Goal: Task Accomplishment & Management: Complete application form

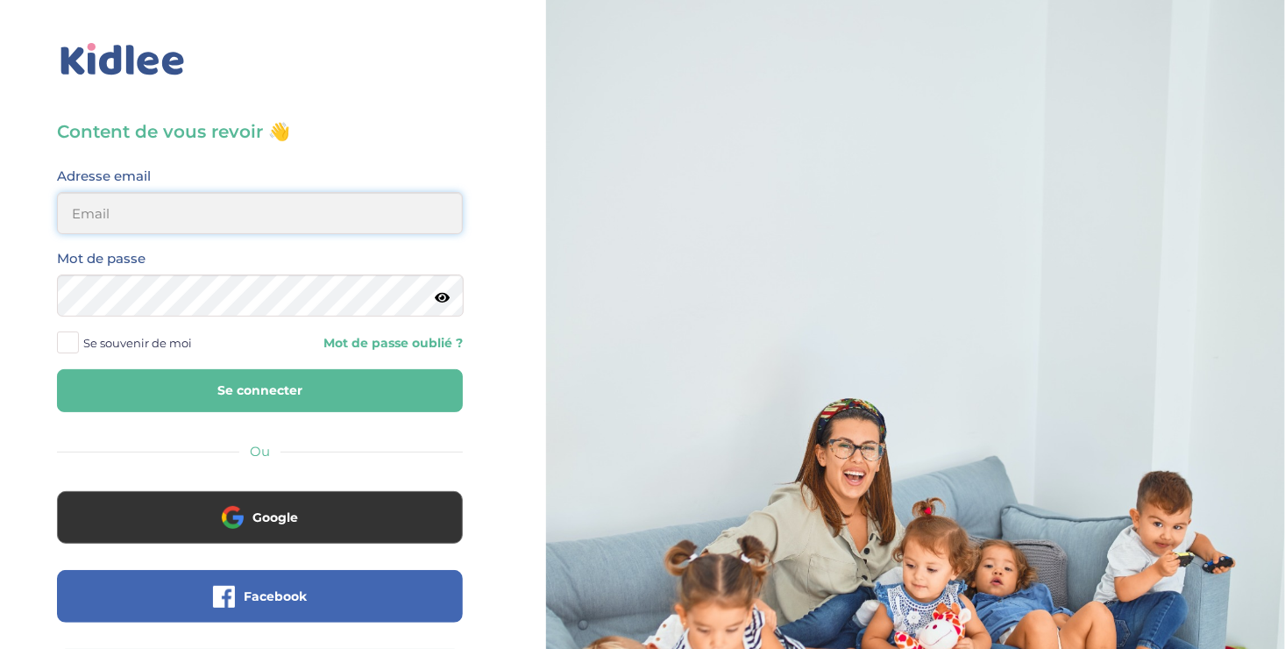
type input "[EMAIL_ADDRESS][DOMAIN_NAME]"
click at [301, 385] on button "Se connecter" at bounding box center [260, 390] width 406 height 43
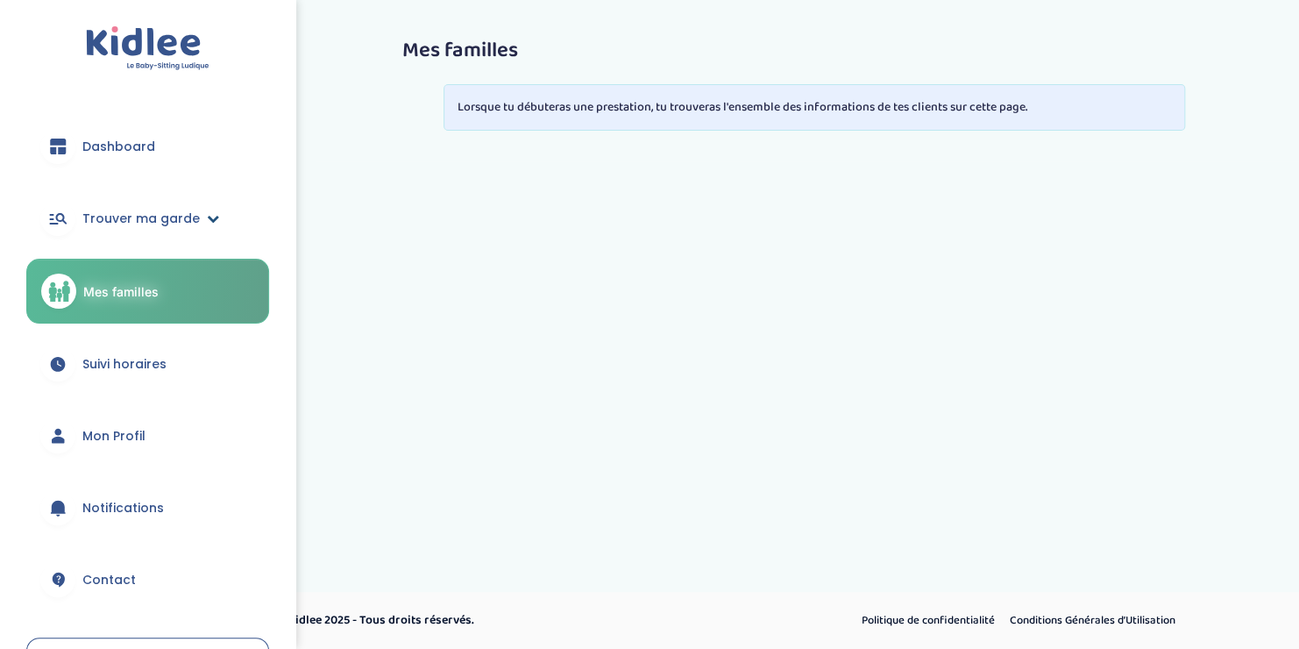
click at [162, 214] on span "Trouver ma garde" at bounding box center [140, 218] width 117 height 18
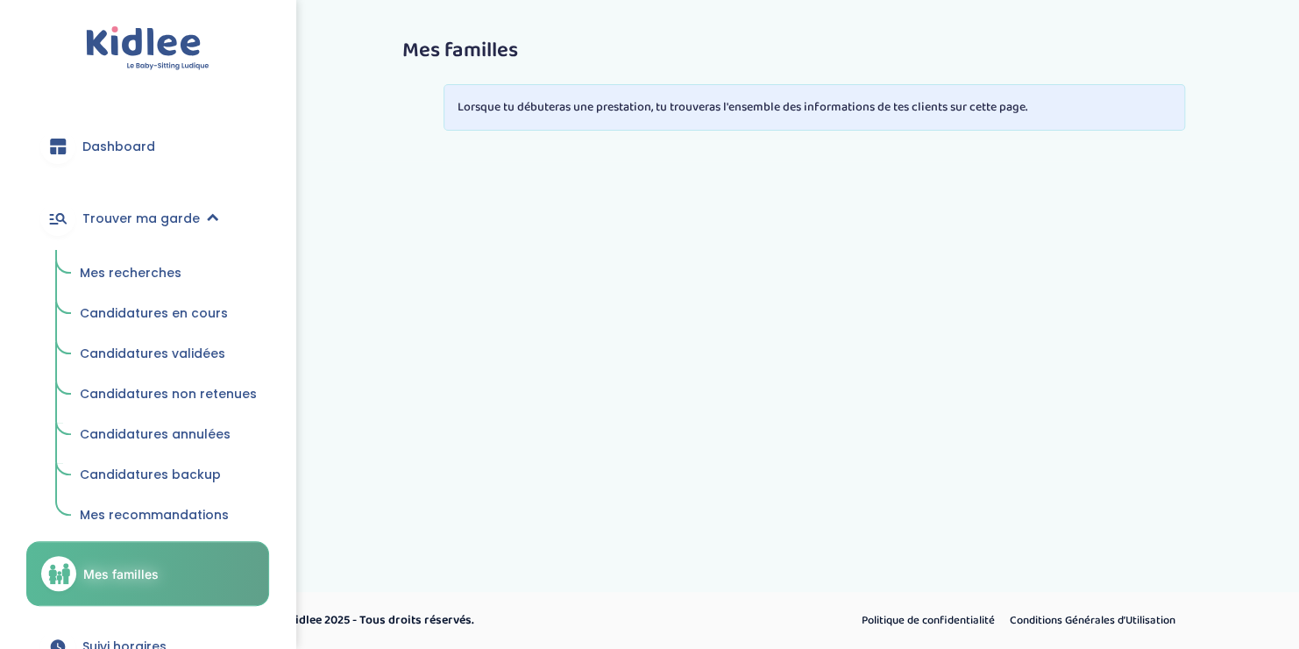
click at [134, 262] on link "Mes recherches" at bounding box center [168, 273] width 202 height 33
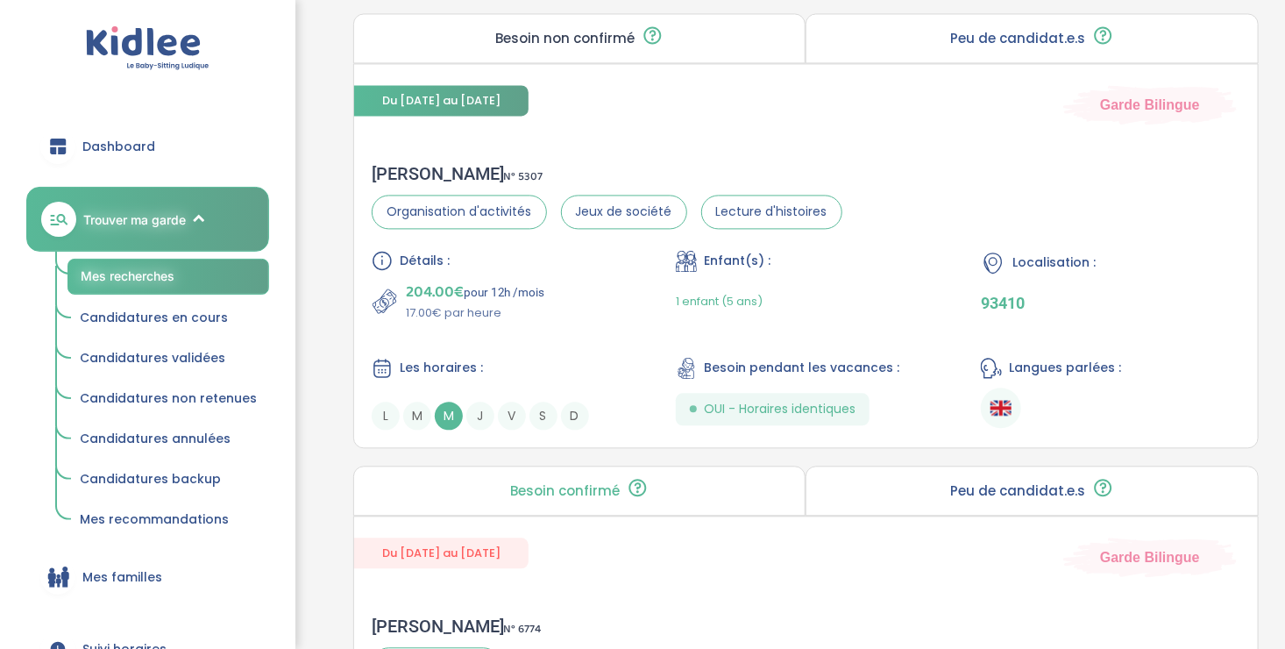
scroll to position [1714, 0]
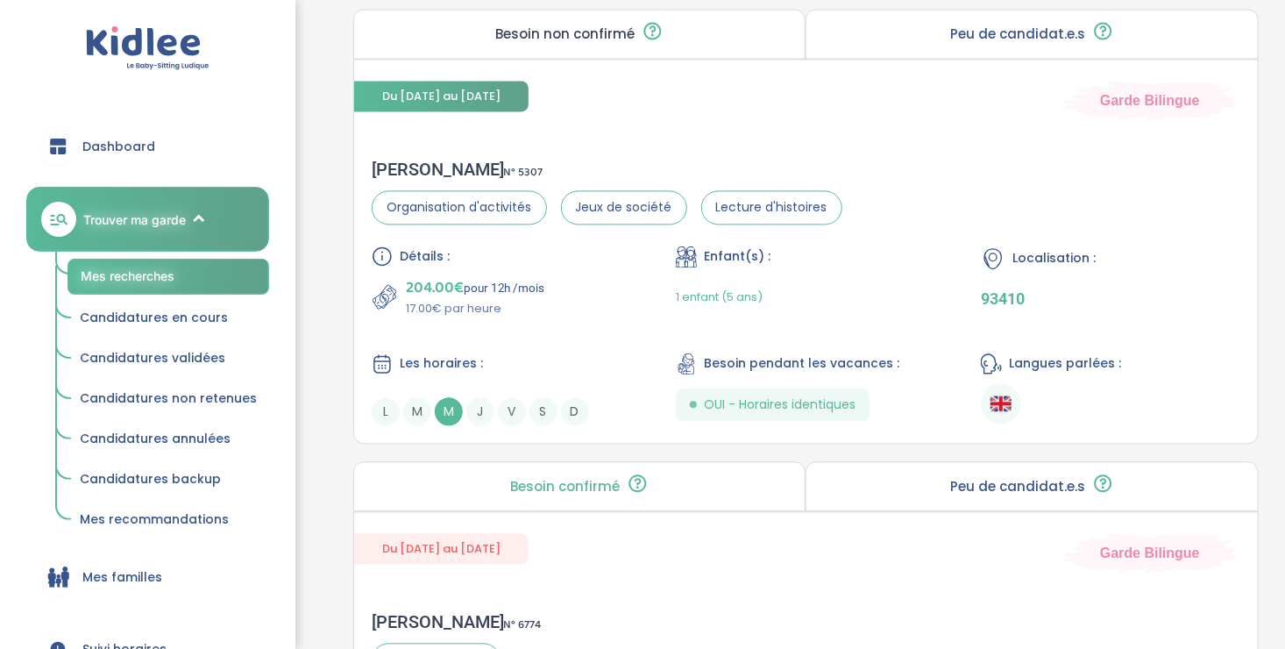
click at [572, 327] on div "Détails : 204.00€ pour 12h /mois 17.00€ par heure Enfant(s) : 1 enfant (5 ans) …" at bounding box center [806, 335] width 868 height 180
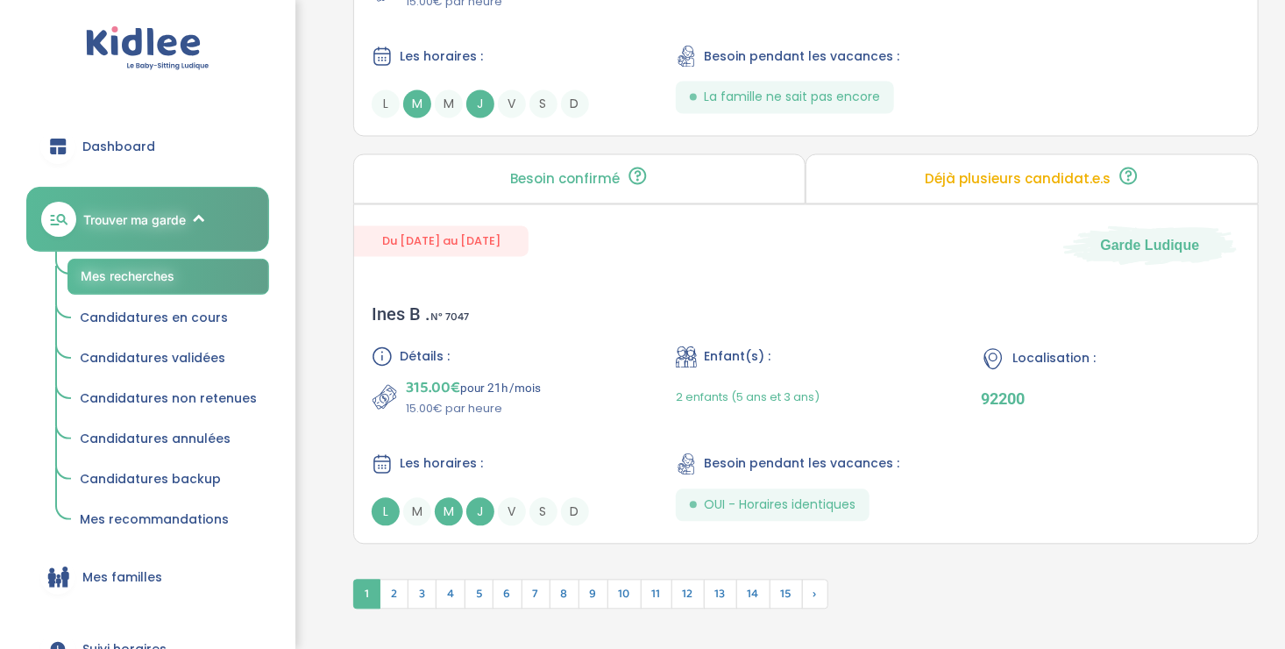
scroll to position [4823, 0]
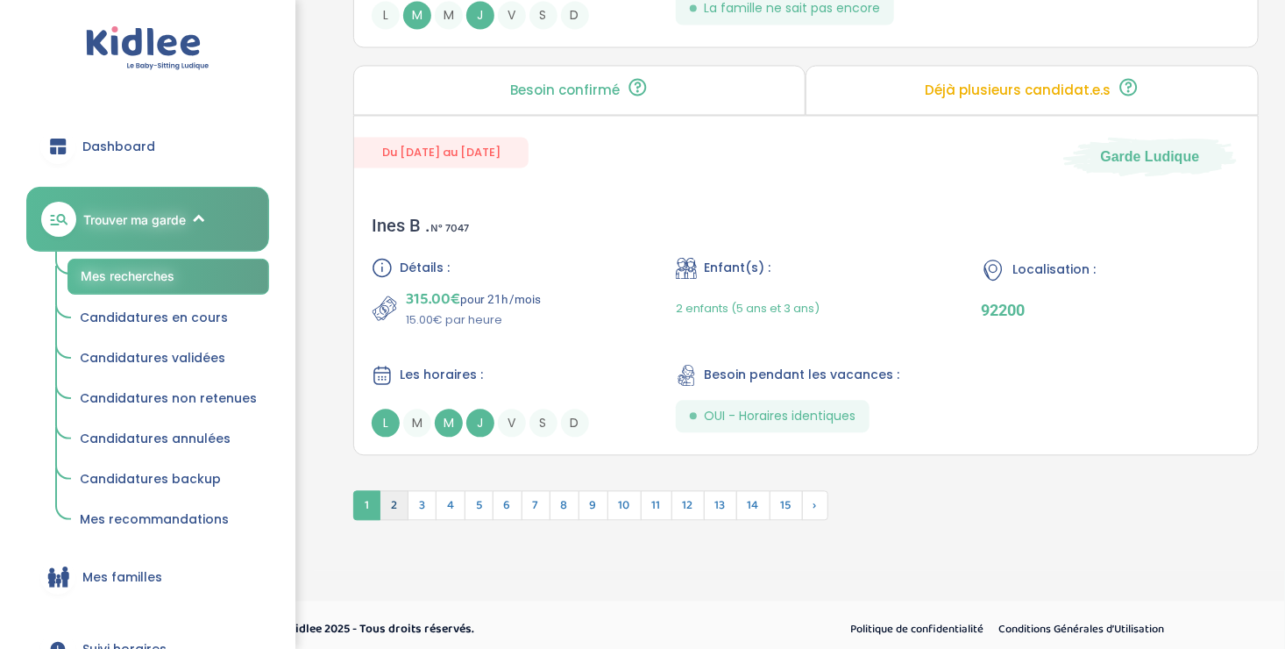
click at [391, 498] on span "2" at bounding box center [393, 505] width 29 height 30
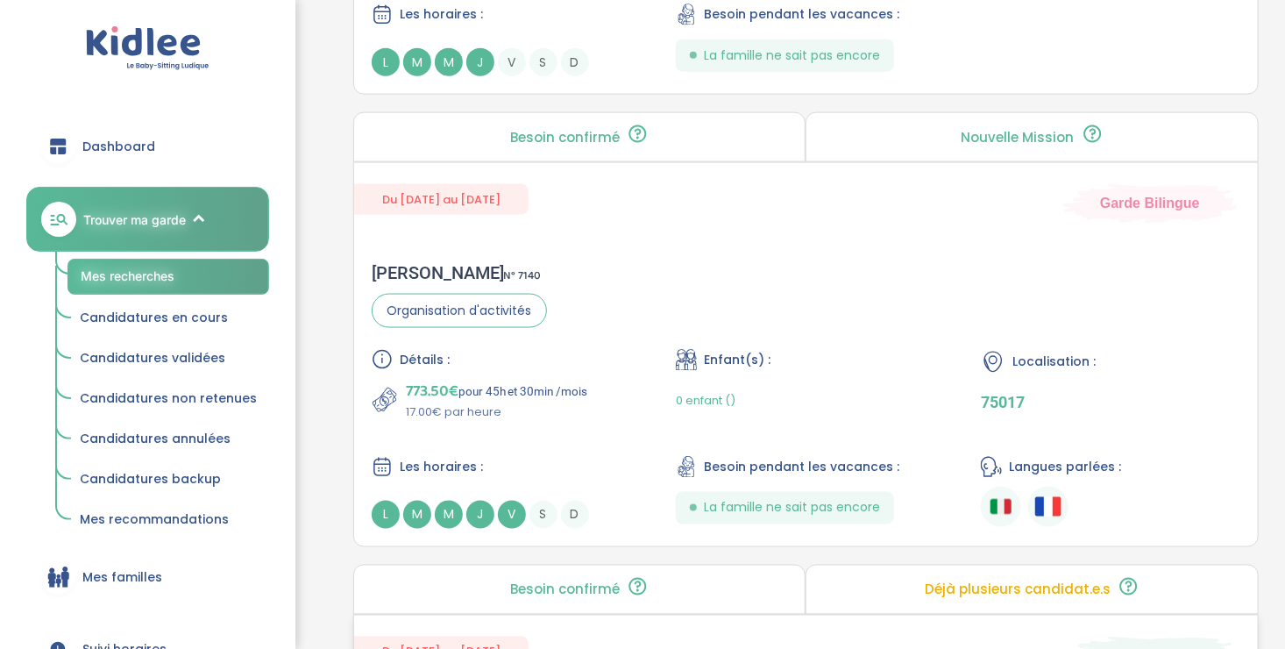
scroll to position [4305, 0]
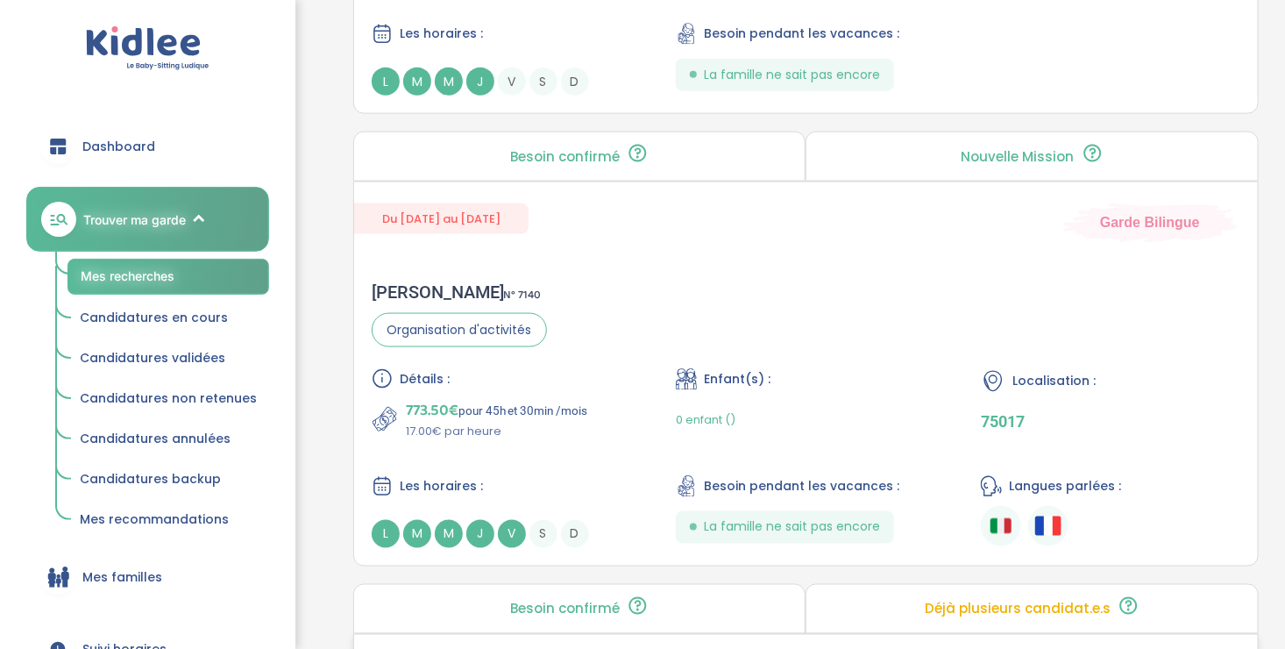
click at [439, 478] on span "Les horaires :" at bounding box center [441, 486] width 83 height 18
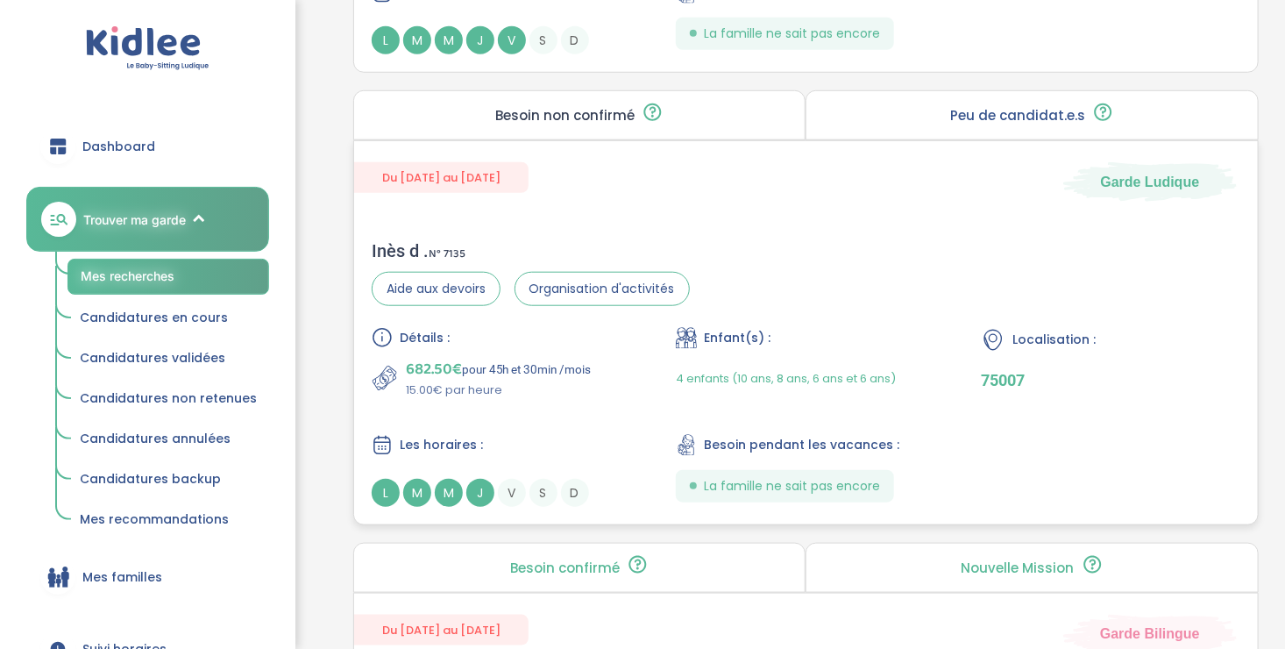
scroll to position [3895, 0]
click at [758, 379] on div "4 enfants (10 ans, 8 ans, 6 ans et 6 ans)" at bounding box center [786, 377] width 220 height 41
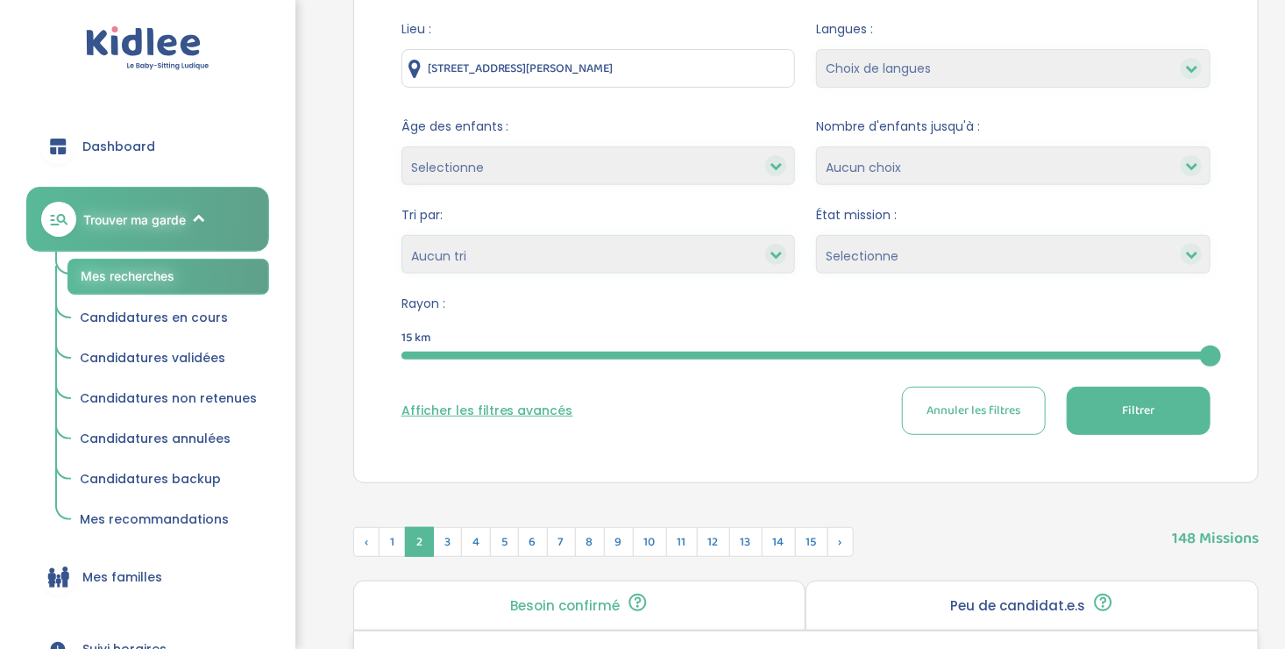
scroll to position [0, 0]
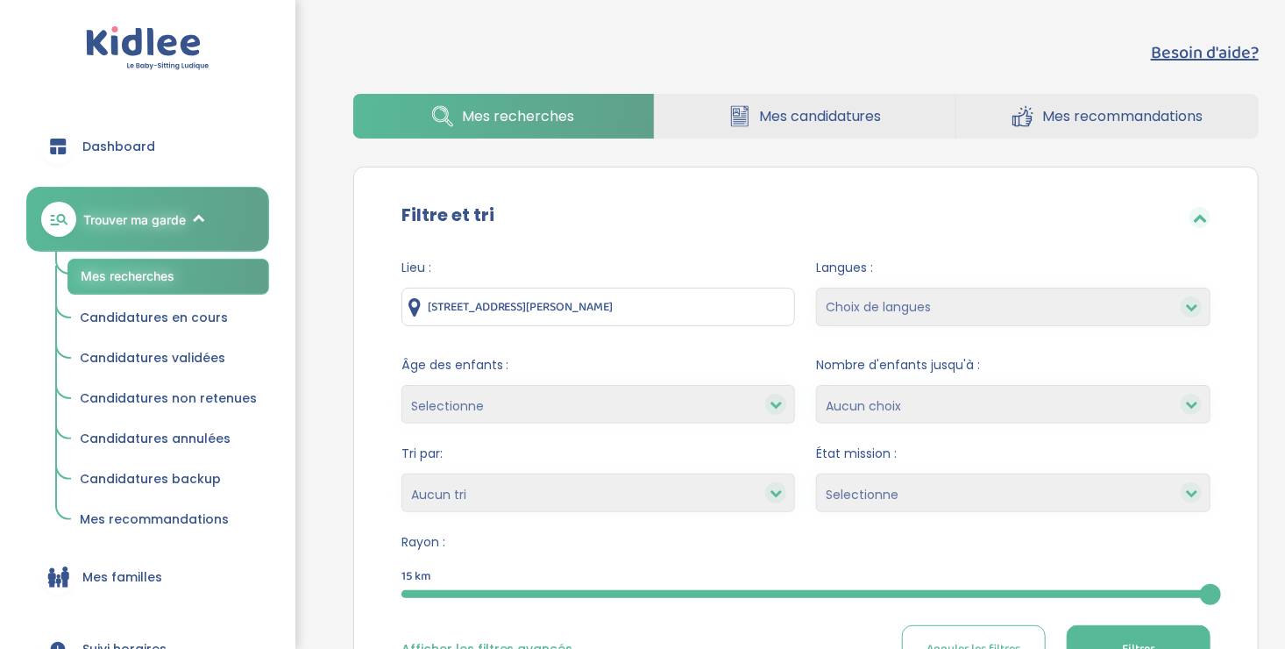
click at [933, 315] on select "Choix de langues Allemand Anglais Espagnol Italien Russe Français Coréen" at bounding box center [1013, 306] width 394 height 39
select select "12"
click at [816, 287] on select "Choix de langues Allemand Anglais Espagnol Italien Russe Français Coréen" at bounding box center [1013, 306] width 394 height 39
select select
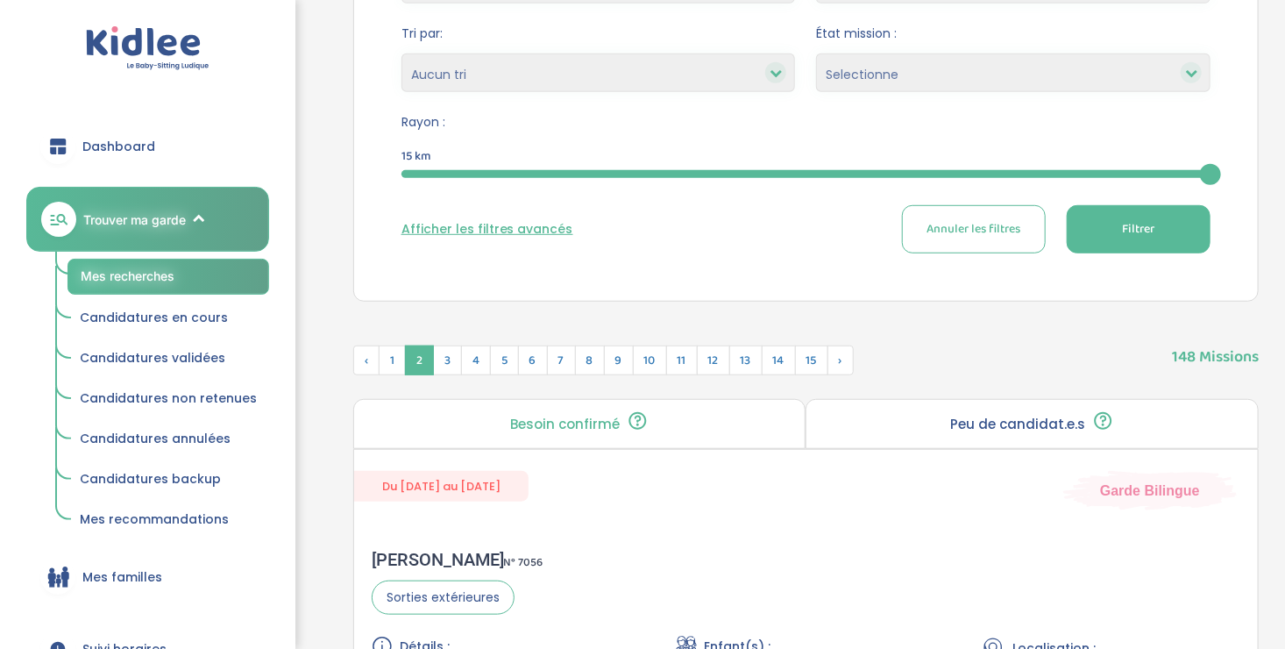
scroll to position [450, 0]
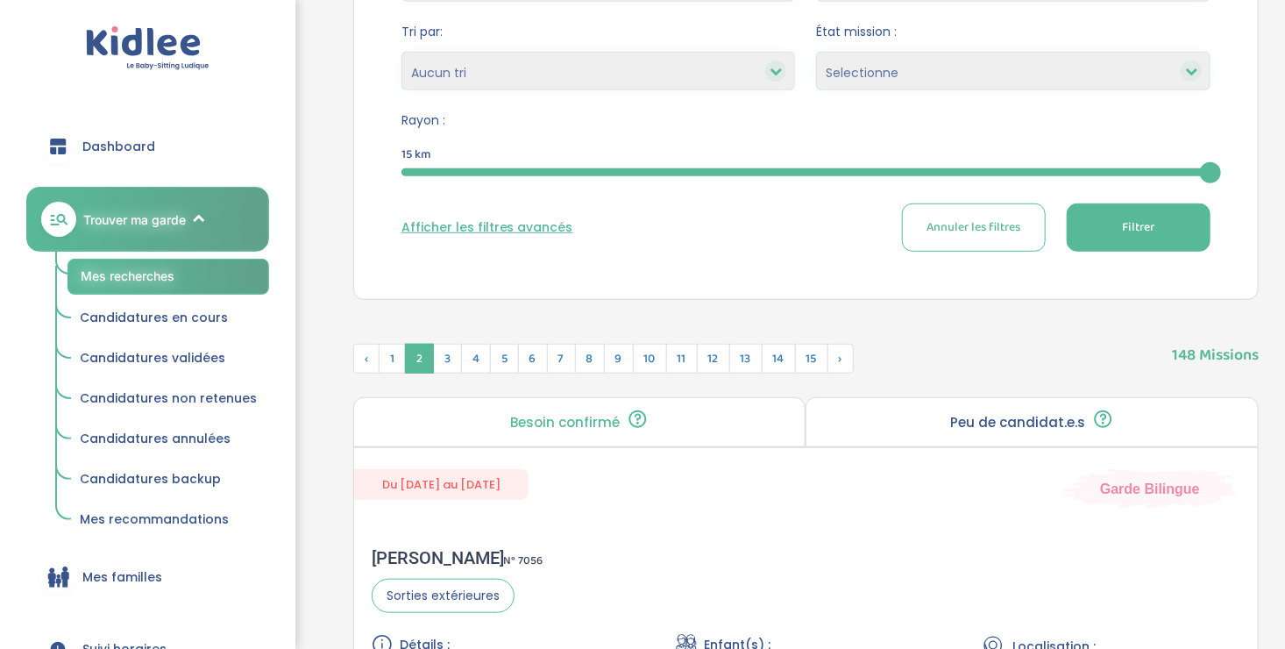
click at [1089, 236] on button "Filtrer" at bounding box center [1139, 227] width 144 height 48
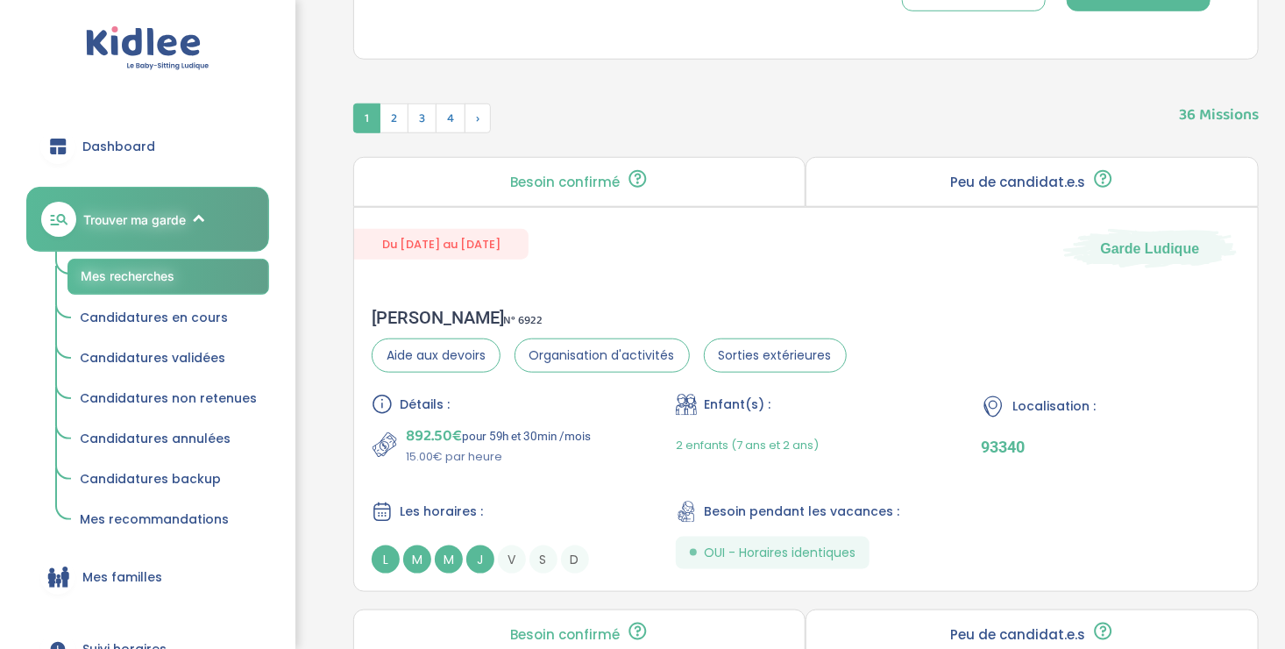
scroll to position [703, 0]
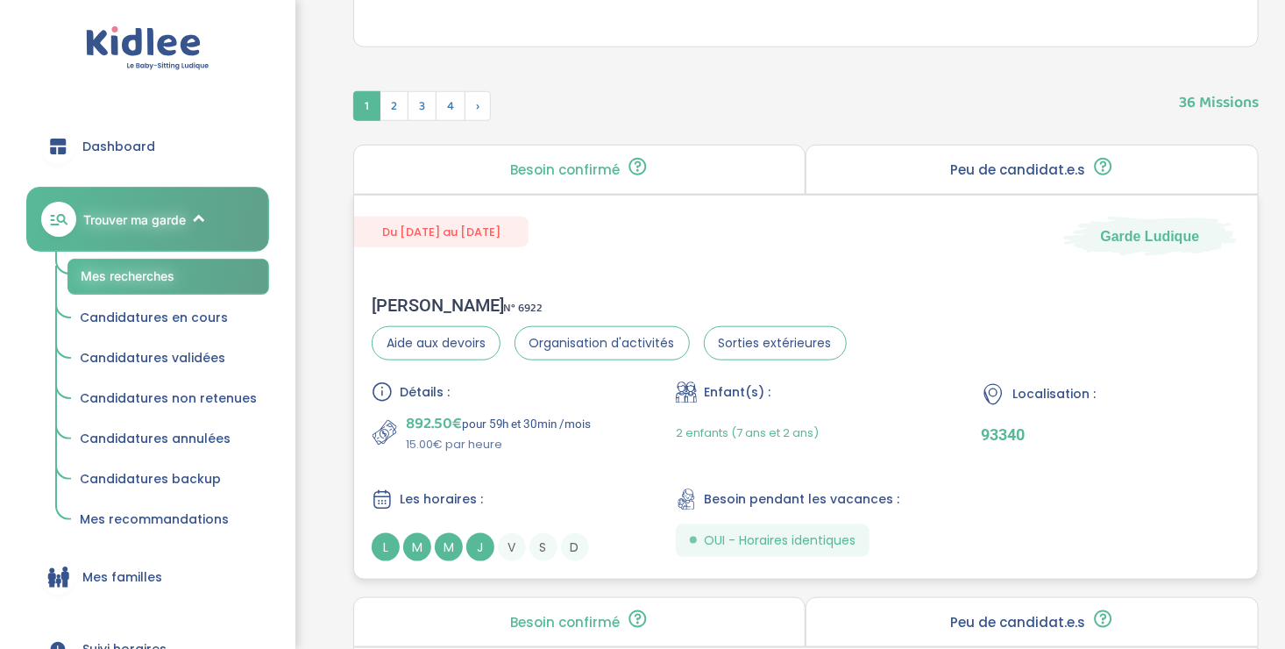
click at [580, 455] on div "Détails : 892.50€ pour 59h et 30min /mois 15.00€ par heure Enfant(s) : 2 enfant…" at bounding box center [806, 471] width 868 height 180
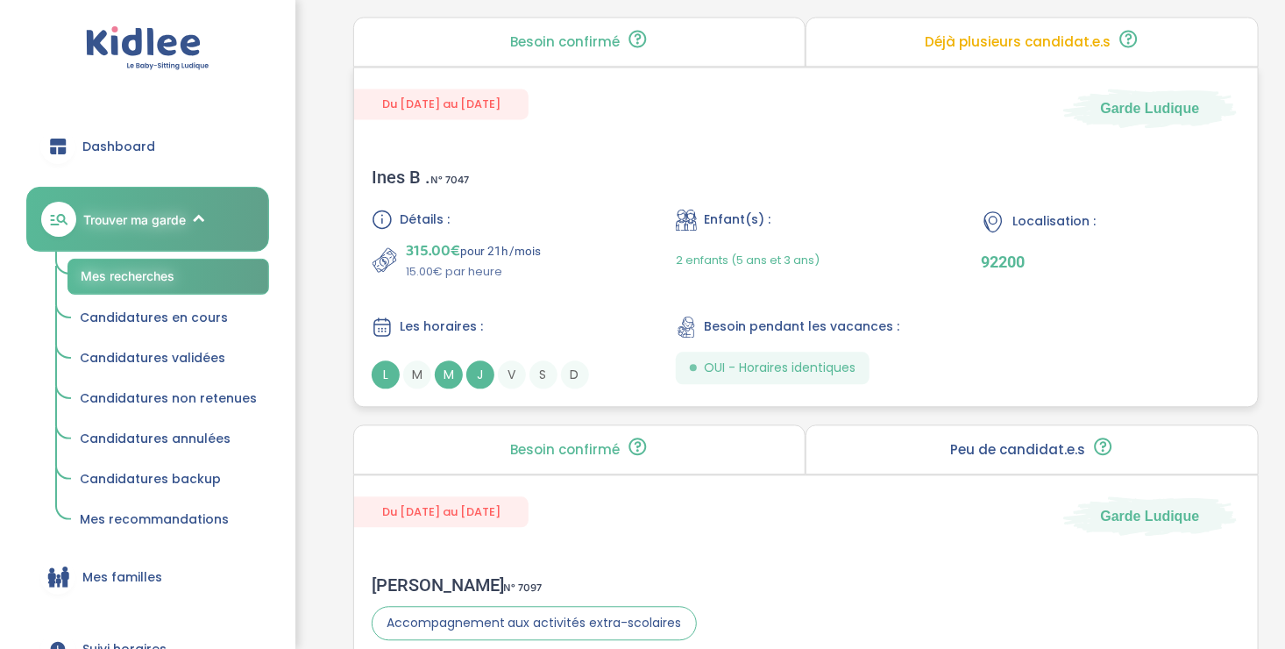
scroll to position [1720, 0]
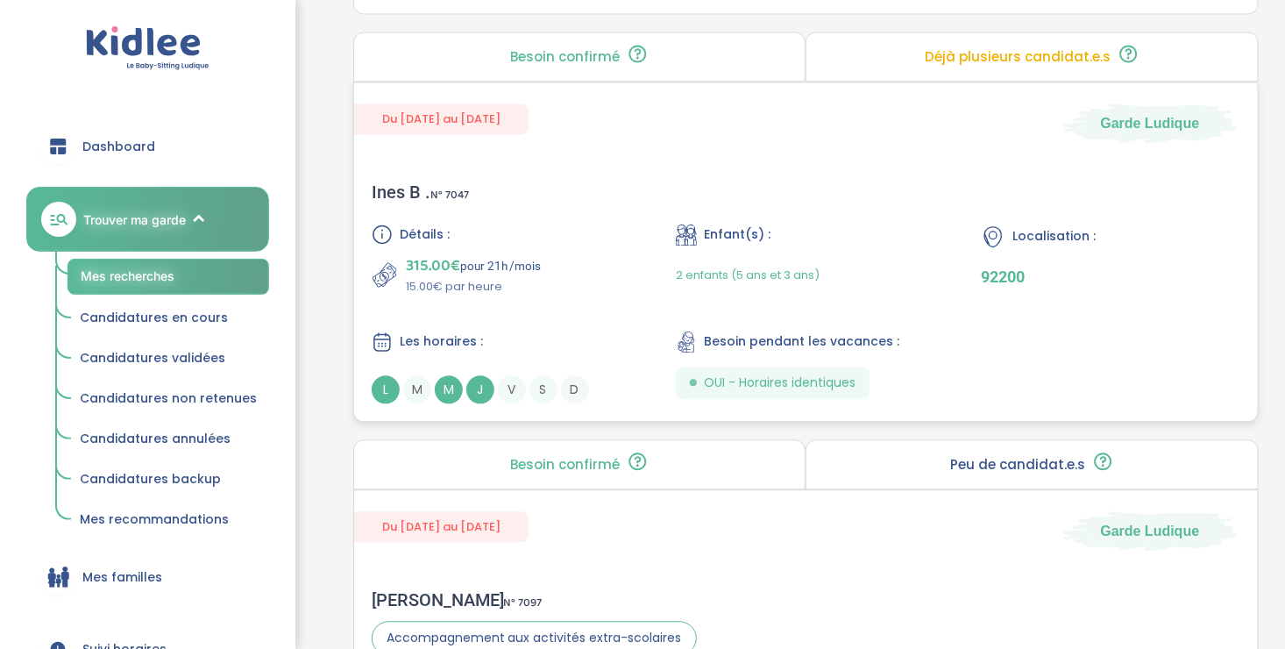
click at [579, 323] on div "Détails : 315.00€ pour 21h /mois 15.00€ par heure Enfant(s) : 2 enfants (5 ans …" at bounding box center [806, 313] width 868 height 180
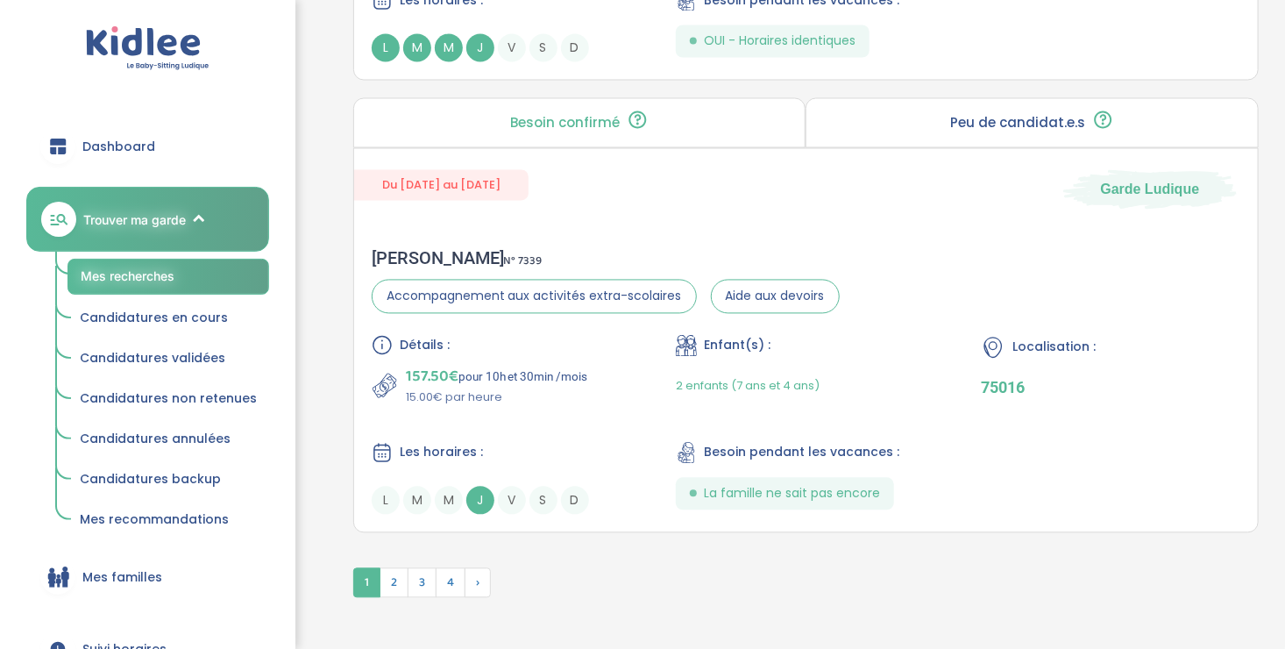
scroll to position [4852, 0]
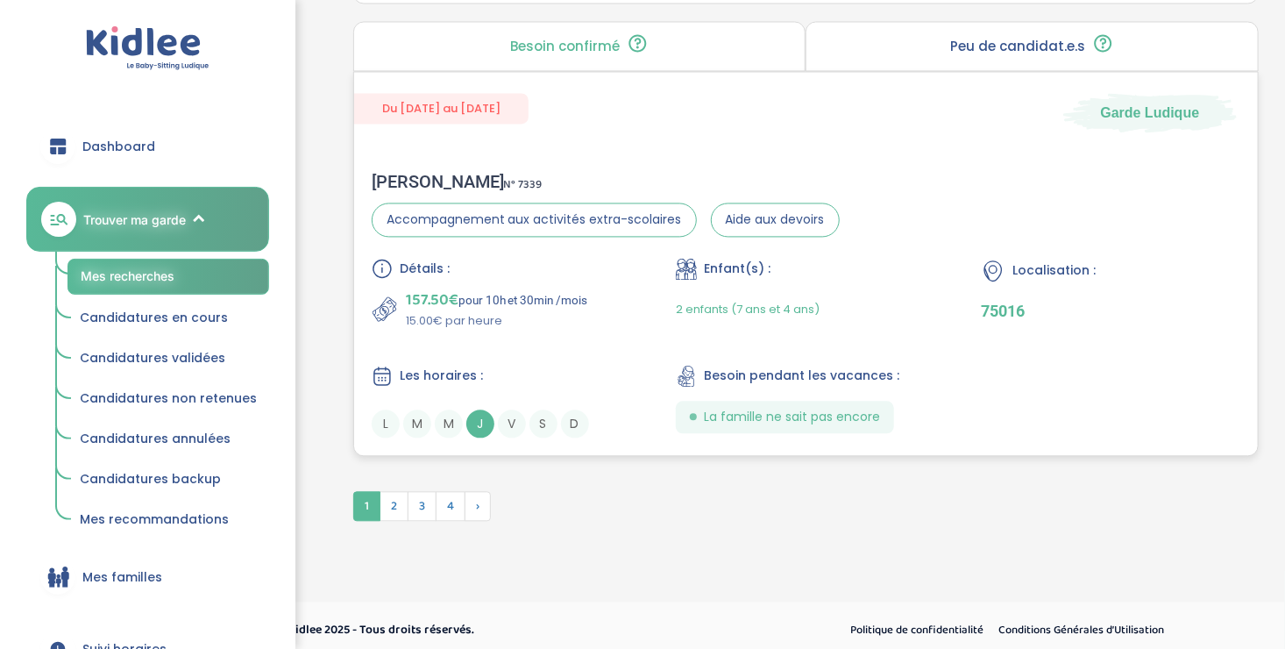
click at [523, 312] on p "15.00€ par heure" at bounding box center [497, 321] width 182 height 18
click at [393, 501] on span "2" at bounding box center [393, 506] width 29 height 30
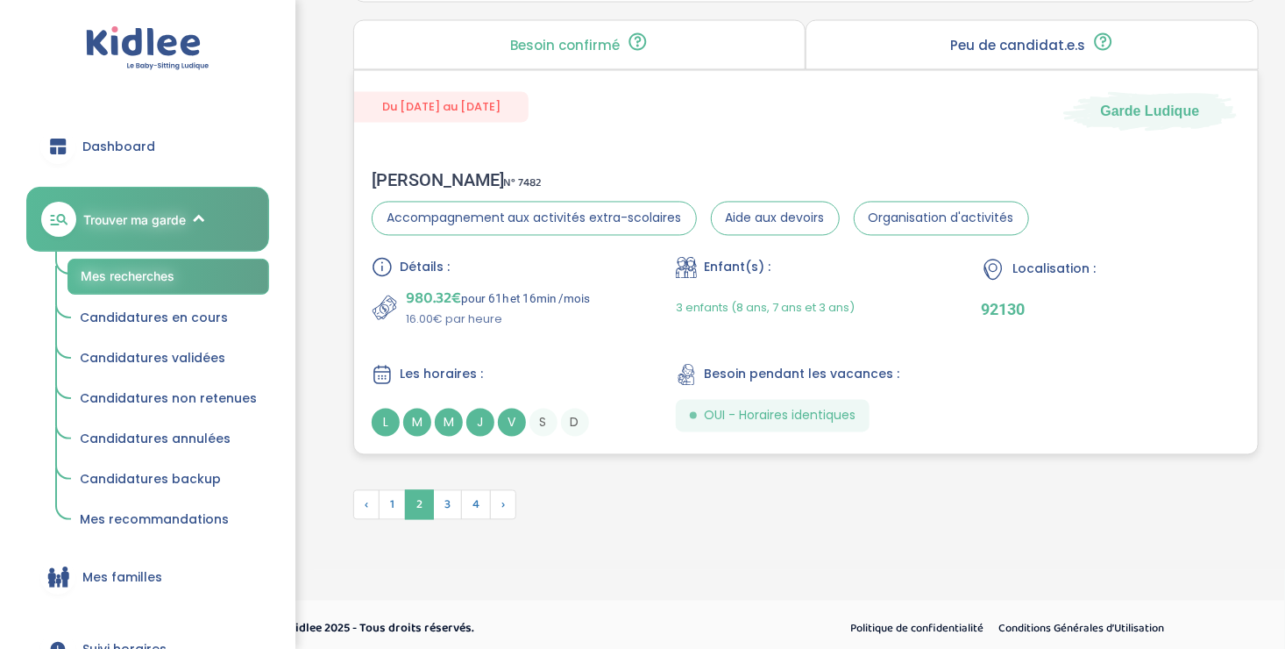
click at [537, 354] on div "Détails : 980.32€ pour 61h et 16min /mois 16.00€ par heure Enfant(s) : 3 enfant…" at bounding box center [806, 347] width 868 height 180
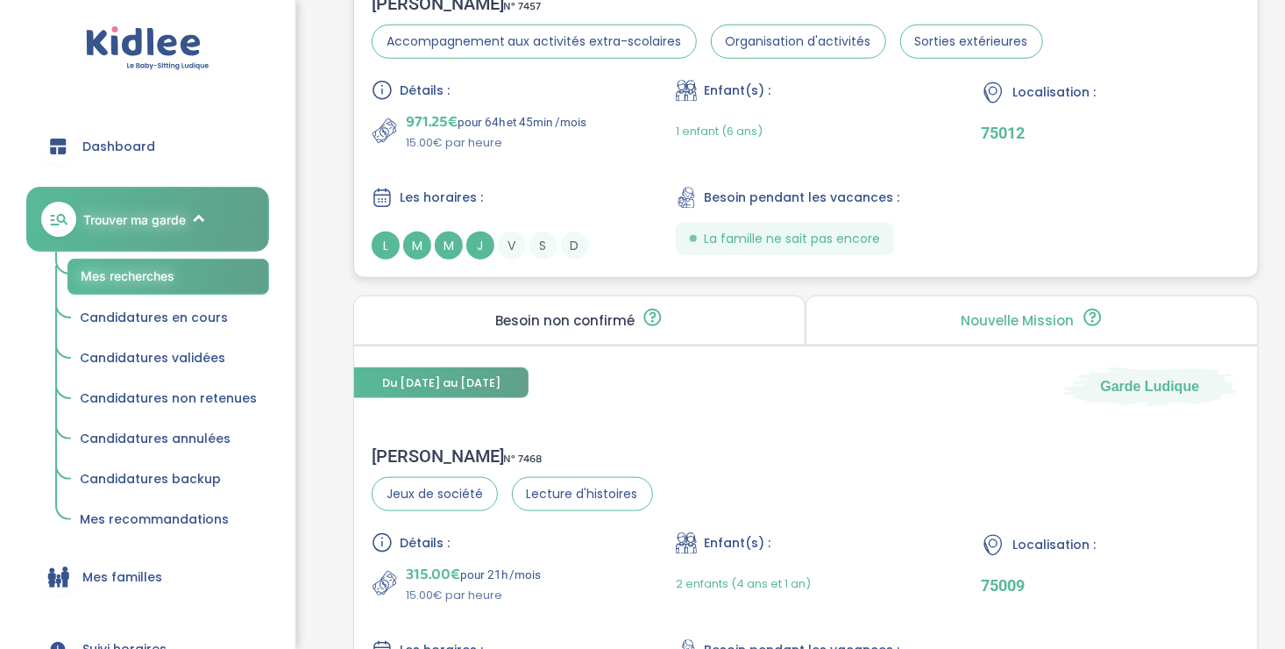
scroll to position [4034, 0]
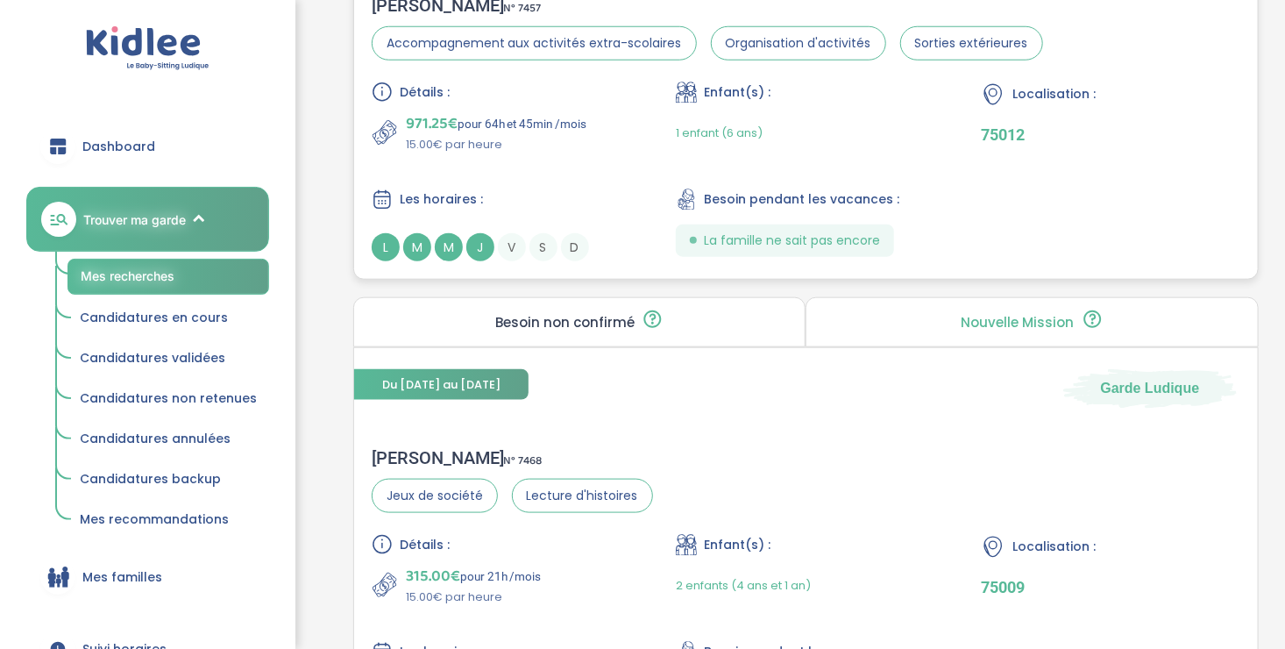
click at [548, 188] on div "Les horaires :" at bounding box center [501, 199] width 259 height 22
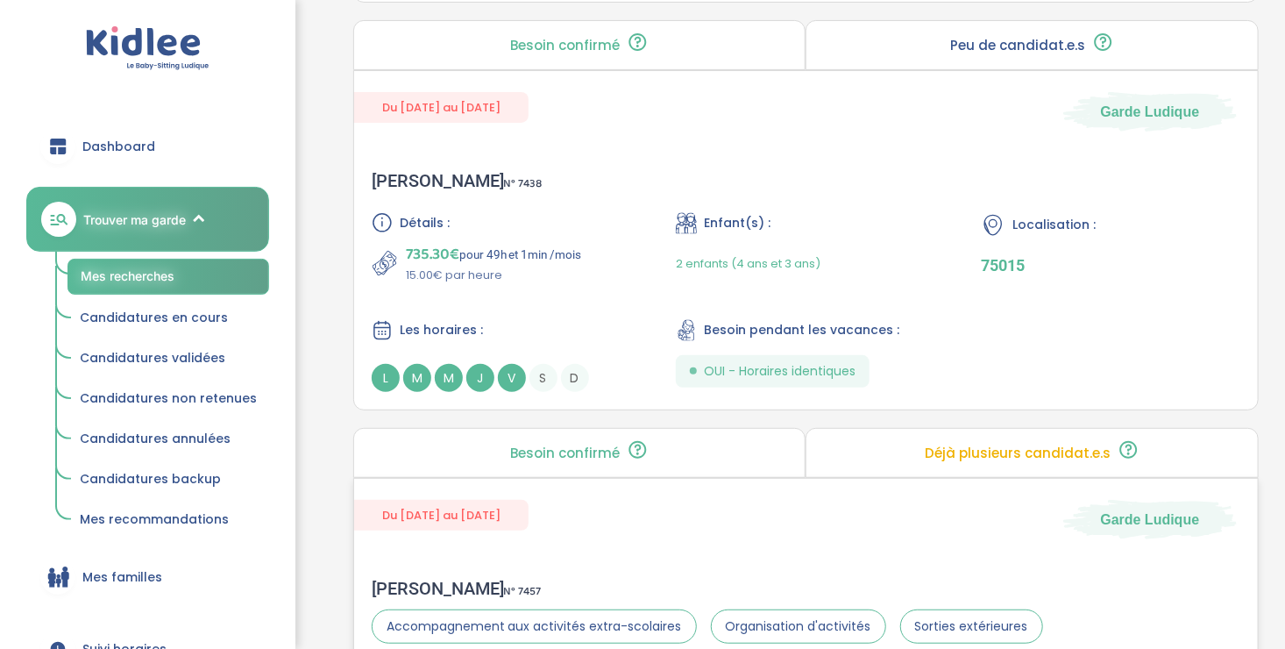
scroll to position [3450, 0]
click at [528, 292] on div "Détails : 735.30€ pour 49h et 1min /mois 15.00€ par heure Enfant(s) : 2 enfants…" at bounding box center [806, 303] width 868 height 180
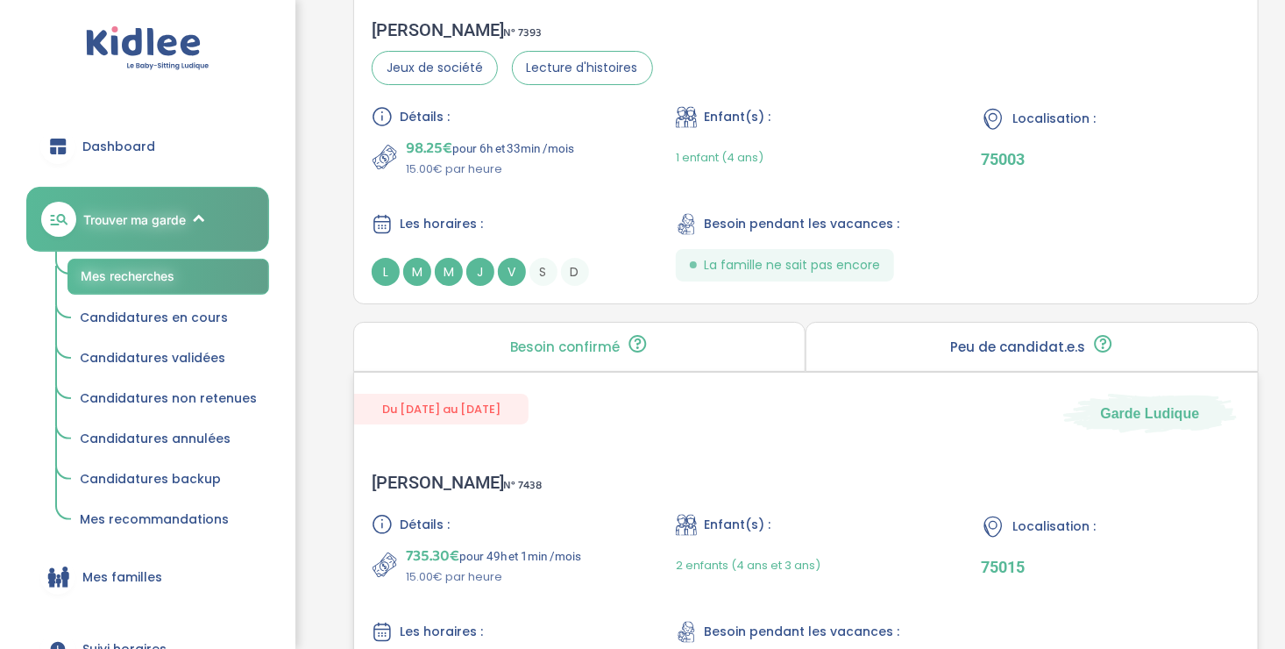
scroll to position [3146, 0]
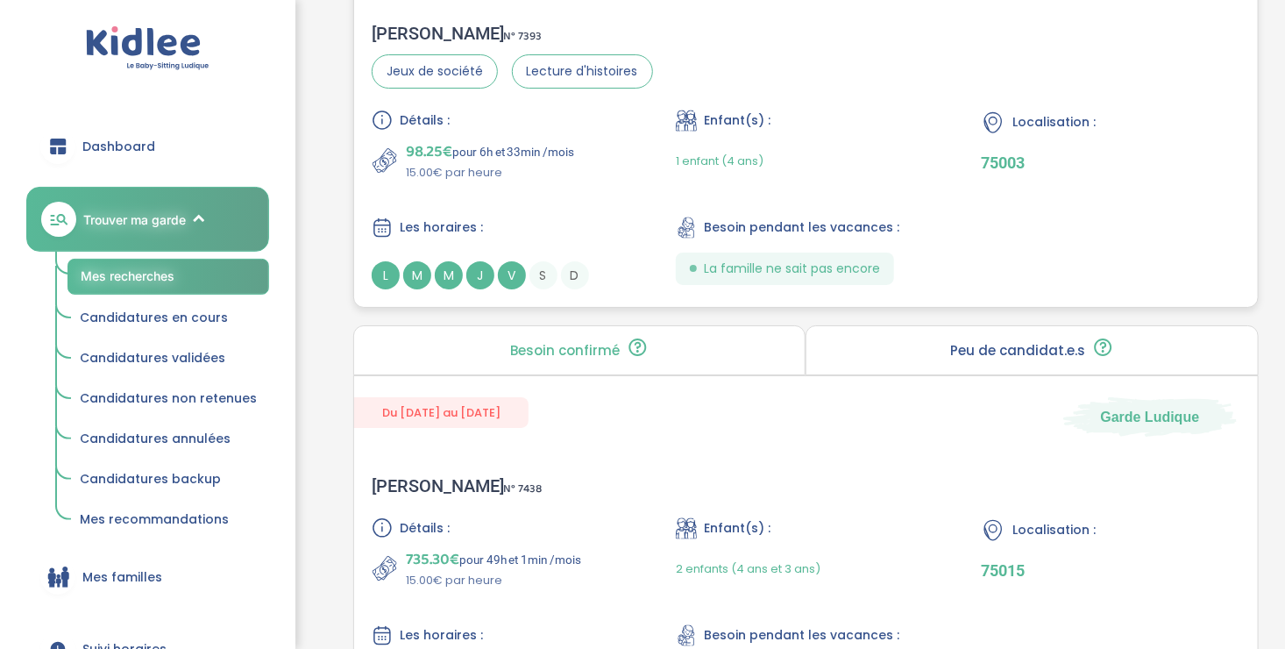
click at [523, 202] on div "Détails : 98.25€ pour 6h et 33min /mois 15.00€ par heure Enfant(s) : 1 enfant (…" at bounding box center [806, 200] width 868 height 180
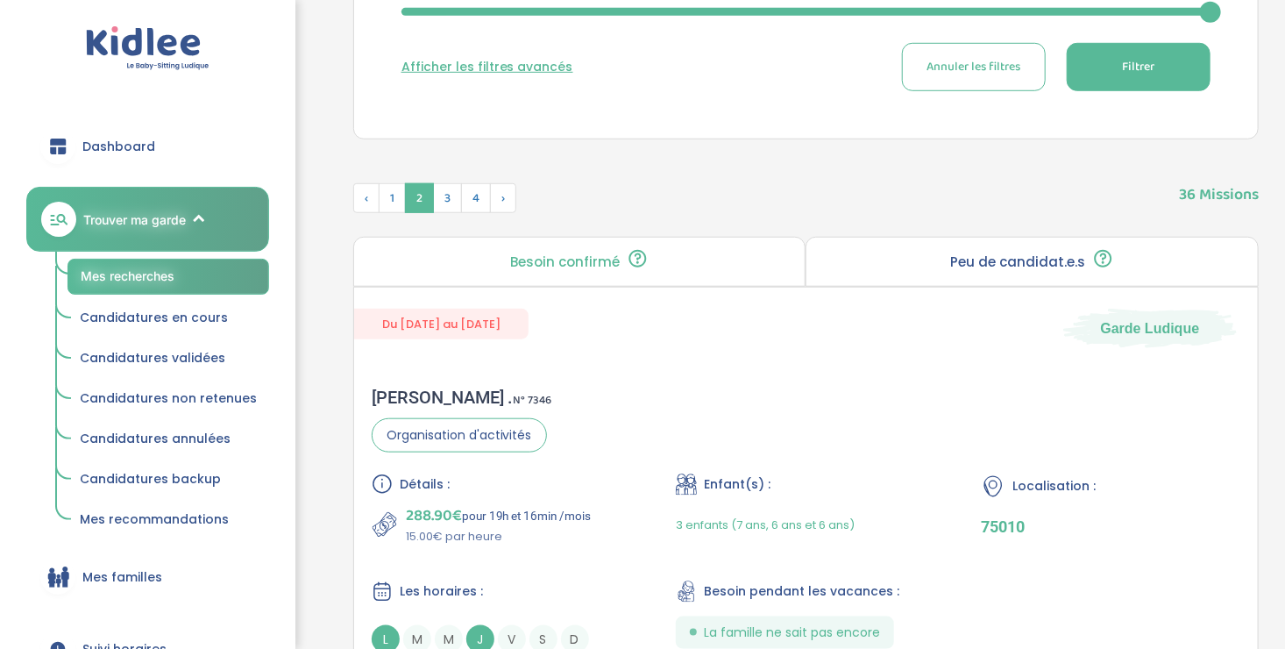
scroll to position [613, 0]
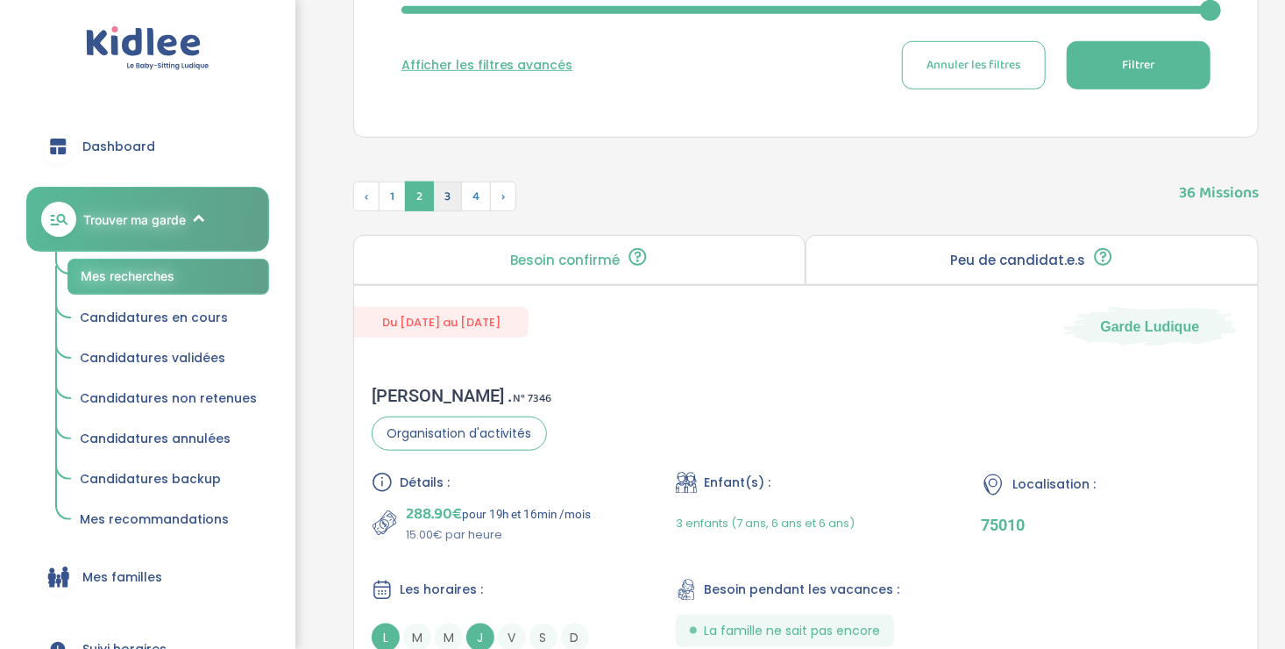
click at [448, 188] on span "3" at bounding box center [447, 196] width 29 height 30
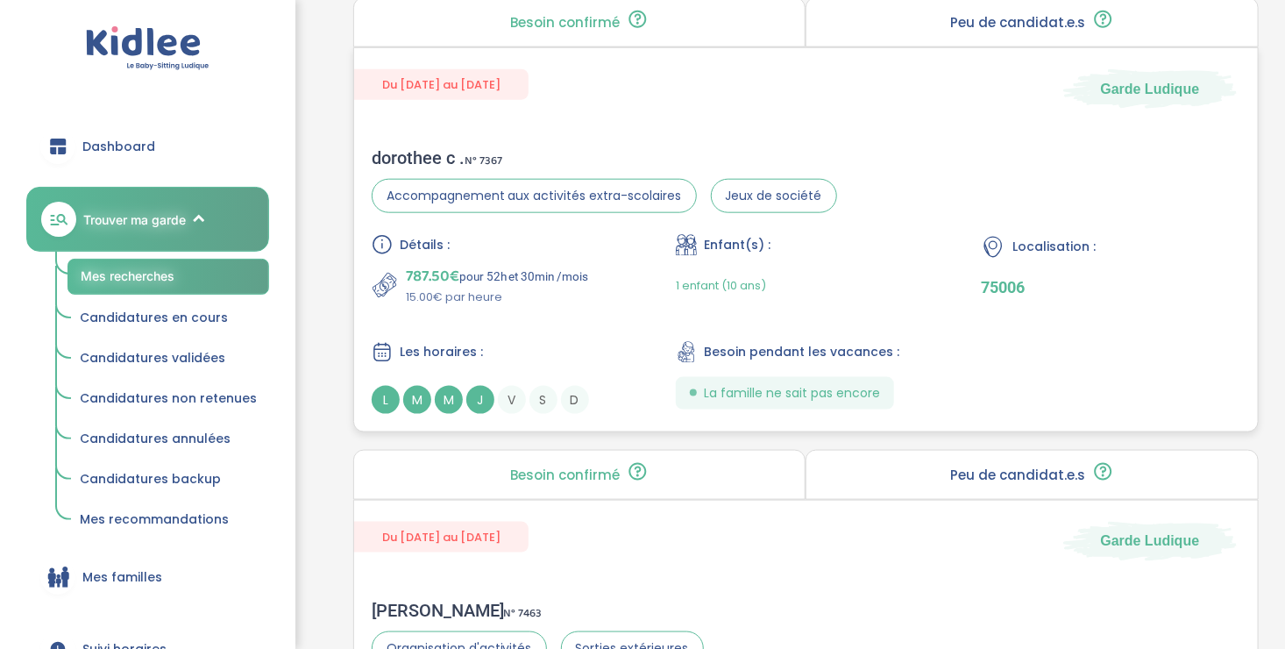
scroll to position [849, 0]
click at [639, 320] on div "Détails : 787.50€ pour 52h et 30min /mois 15.00€ par heure Enfant(s) : 1 enfant…" at bounding box center [806, 325] width 868 height 180
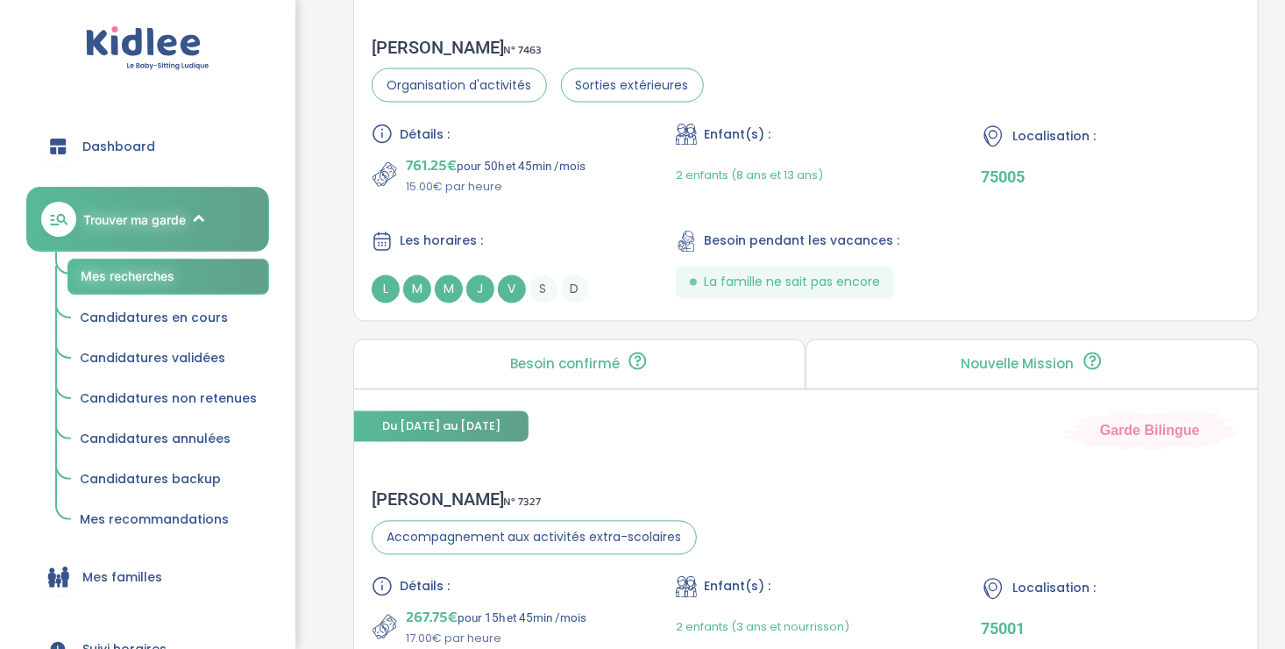
scroll to position [1414, 0]
click at [535, 207] on div "Détails : 761.25€ pour 50h et 45min /mois 15.00€ par heure Enfant(s) : 2 enfant…" at bounding box center [806, 213] width 868 height 180
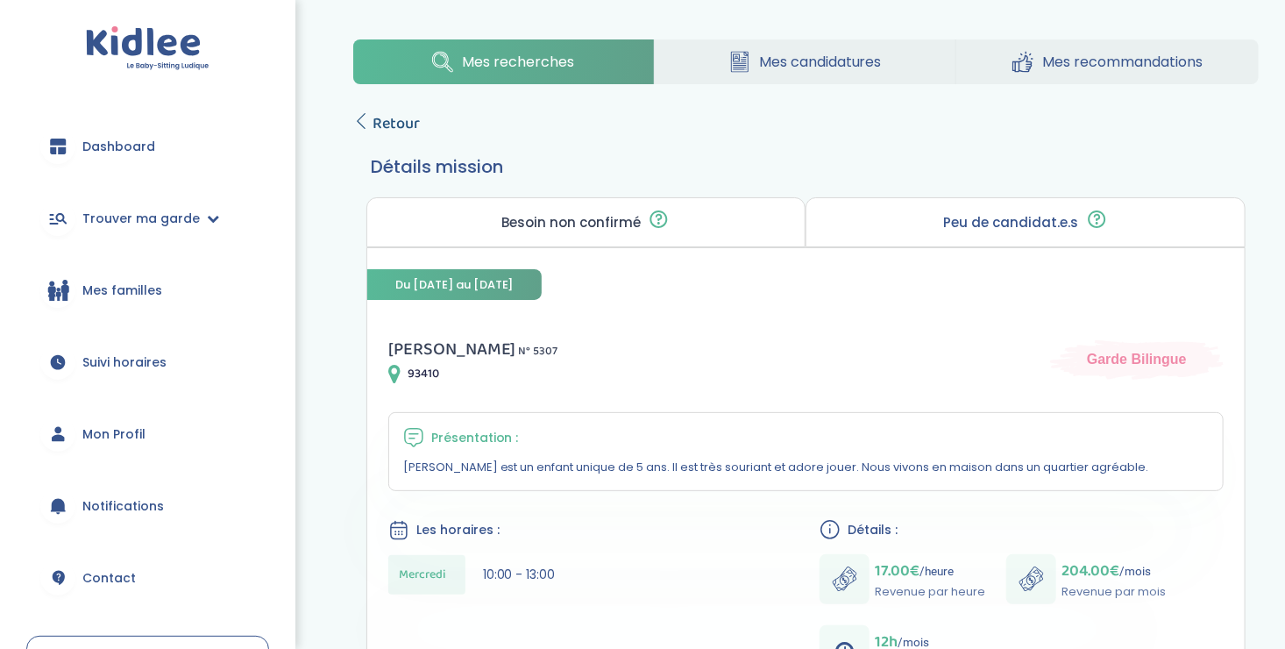
click at [358, 124] on icon at bounding box center [361, 121] width 16 height 16
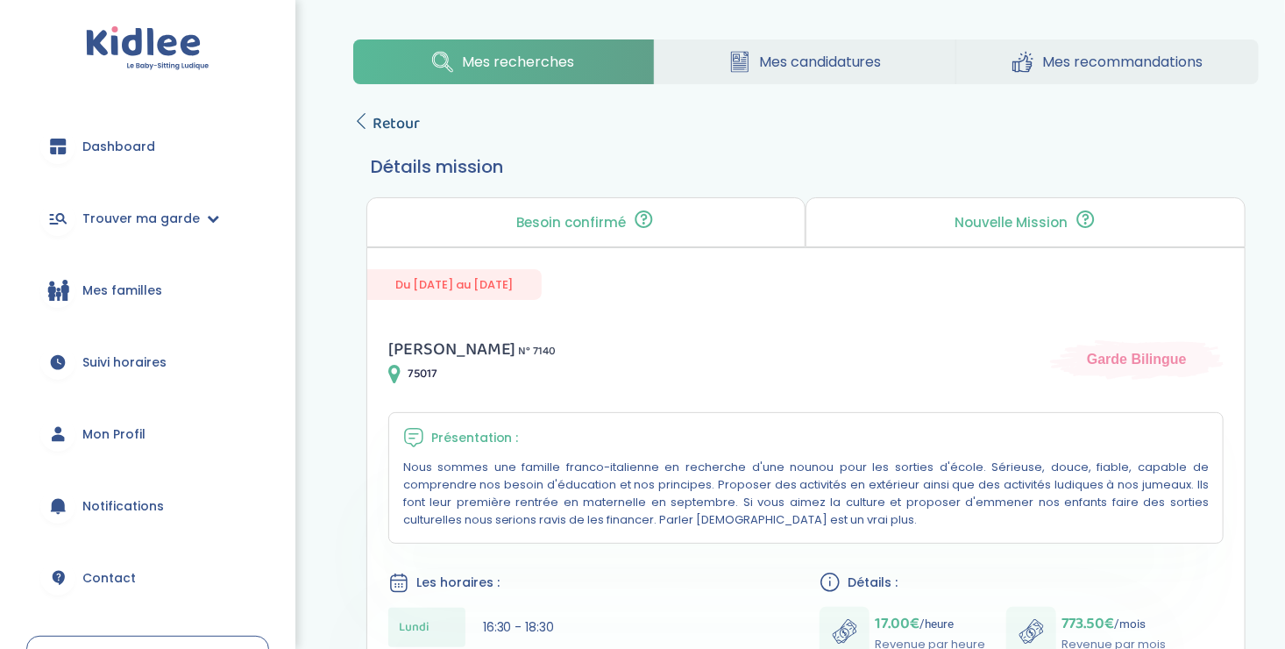
click at [360, 116] on icon at bounding box center [361, 121] width 16 height 16
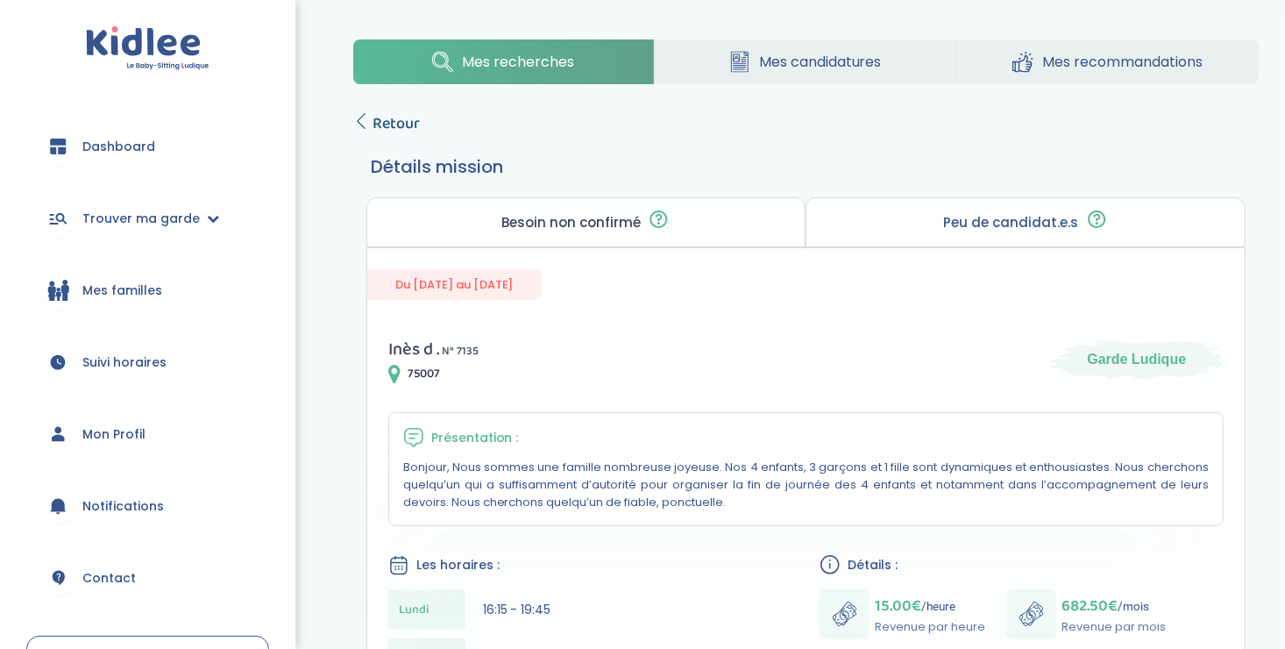
click at [359, 119] on icon at bounding box center [361, 121] width 16 height 16
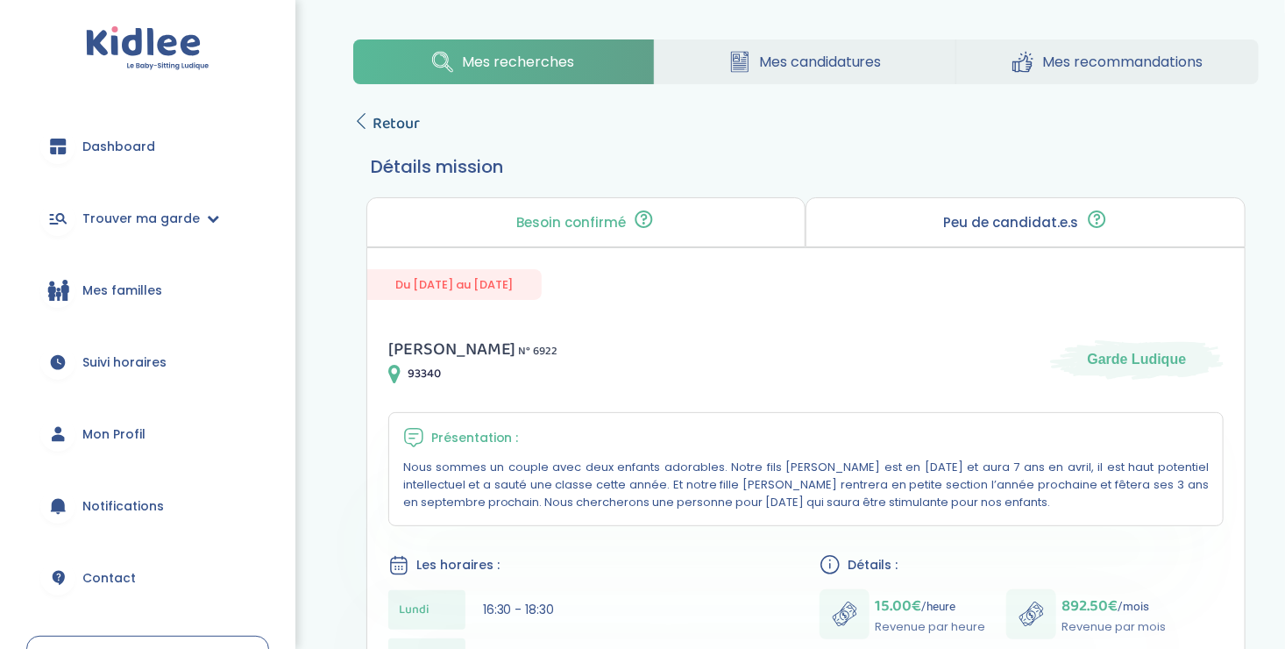
click at [362, 121] on icon at bounding box center [361, 121] width 16 height 16
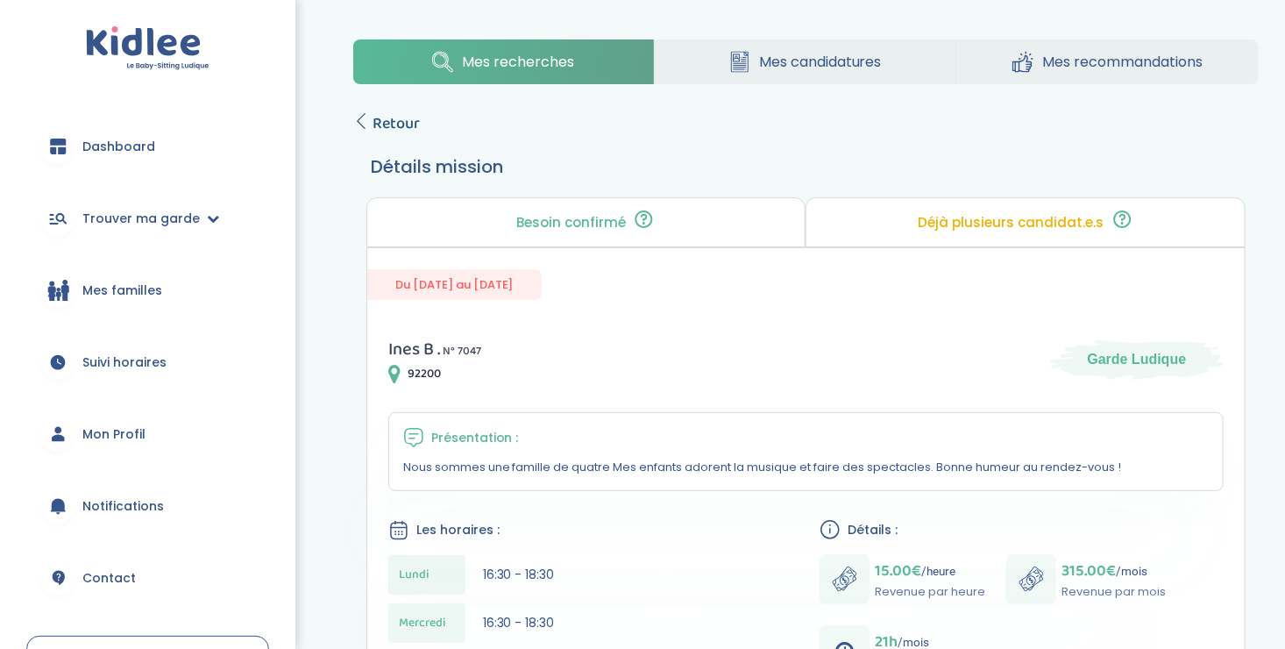
click at [360, 113] on icon at bounding box center [361, 121] width 16 height 16
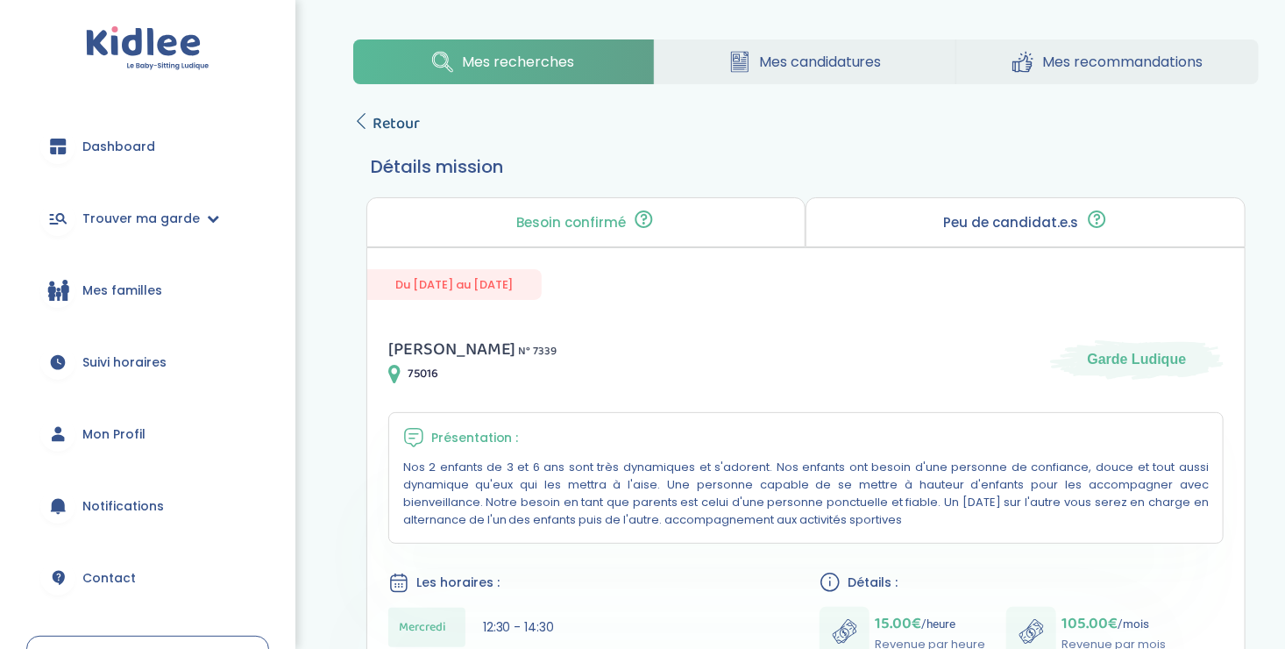
click at [360, 113] on icon at bounding box center [361, 121] width 16 height 16
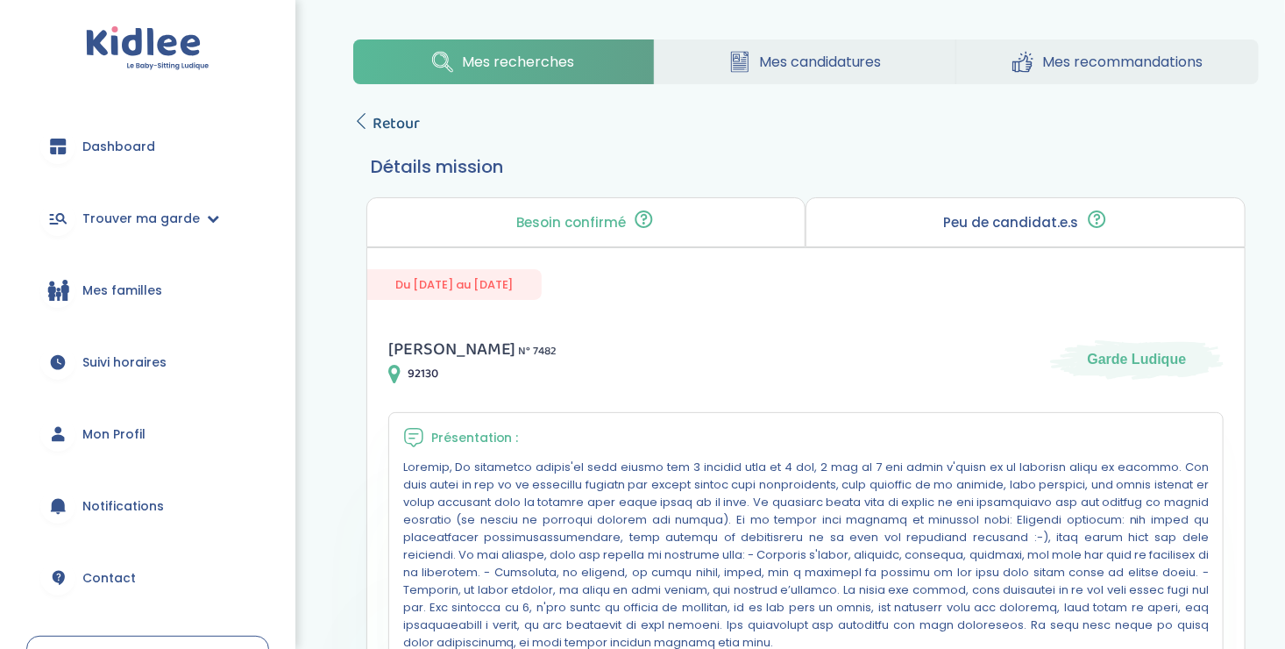
click at [364, 117] on icon at bounding box center [361, 121] width 16 height 16
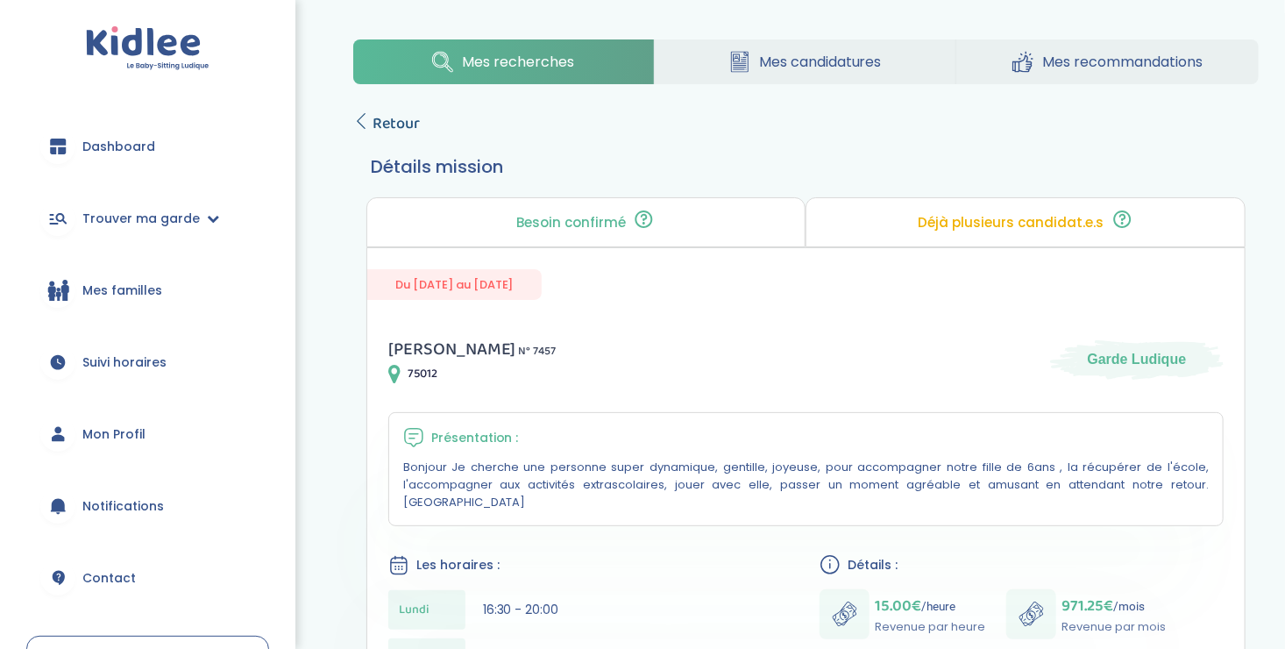
click at [369, 120] on link "Retour" at bounding box center [386, 123] width 67 height 25
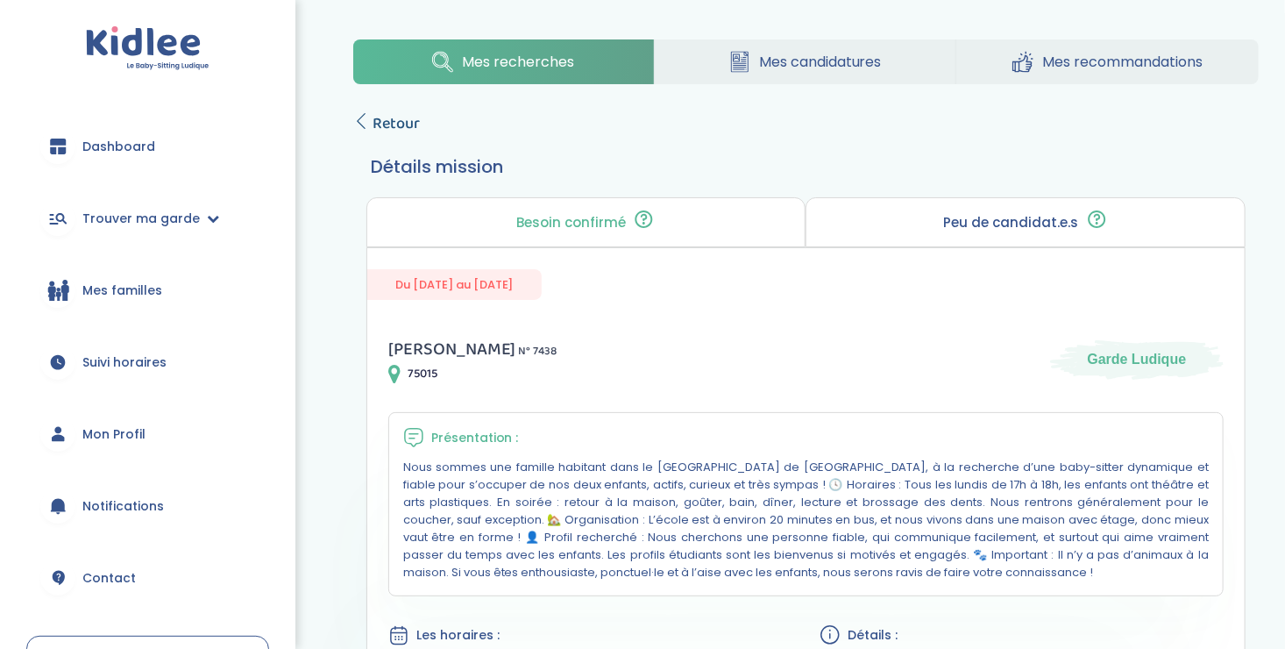
click at [363, 117] on icon at bounding box center [361, 121] width 16 height 16
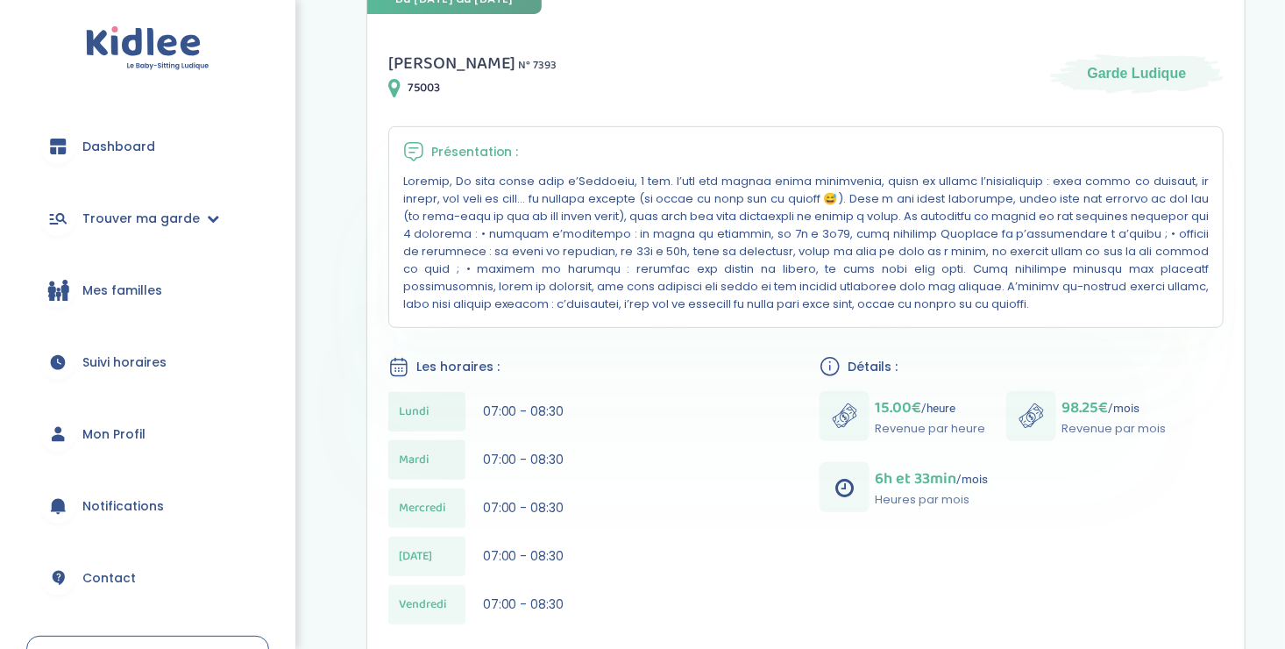
scroll to position [287, 0]
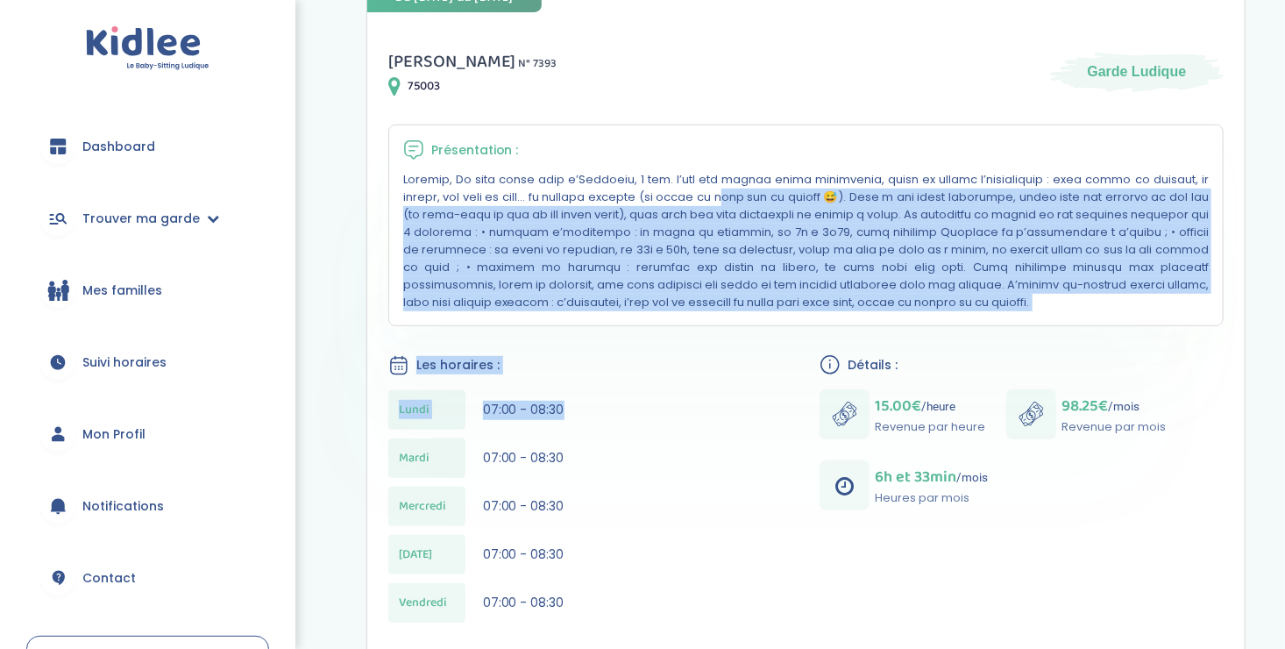
drag, startPoint x: 0, startPoint y: 0, endPoint x: 645, endPoint y: 396, distance: 756.9
click at [645, 396] on div "Morgan H . N° 7393 75003 Garde Ludique Présentation : Les horaires : Lundi 07:0…" at bounding box center [805, 560] width 877 height 1068
click at [645, 396] on div "Lundi 07:00 - 08:30" at bounding box center [590, 409] width 404 height 39
click at [571, 363] on div "Les horaires :" at bounding box center [590, 365] width 404 height 22
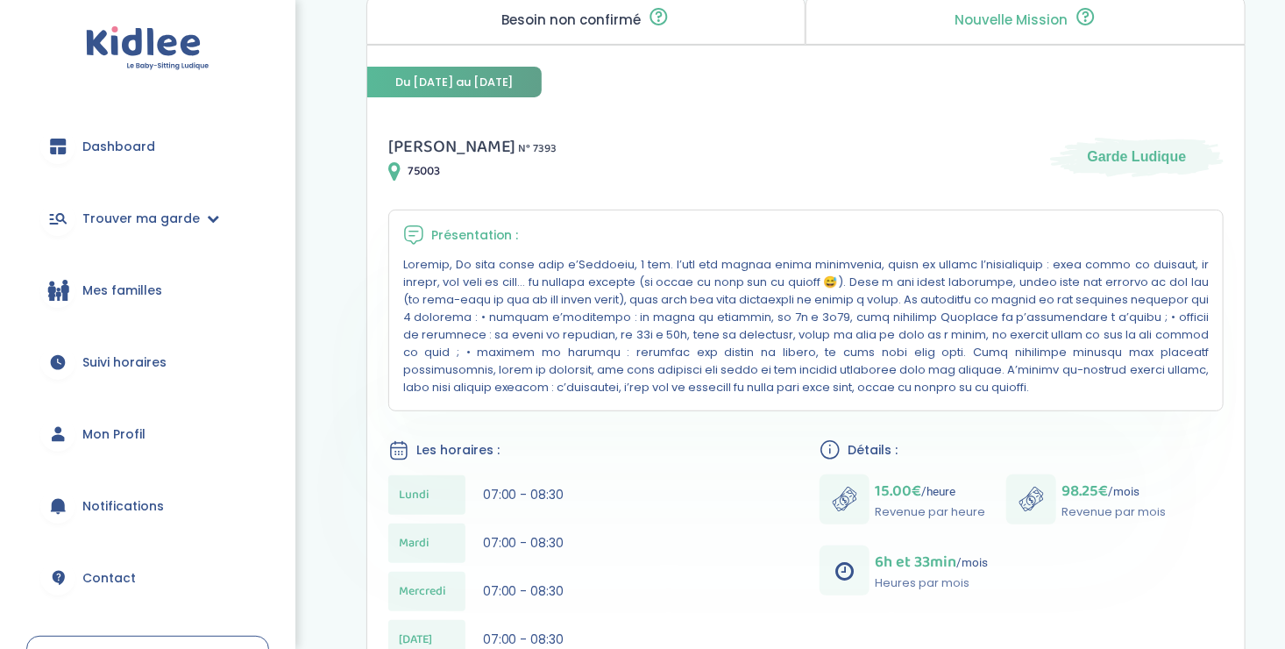
scroll to position [0, 0]
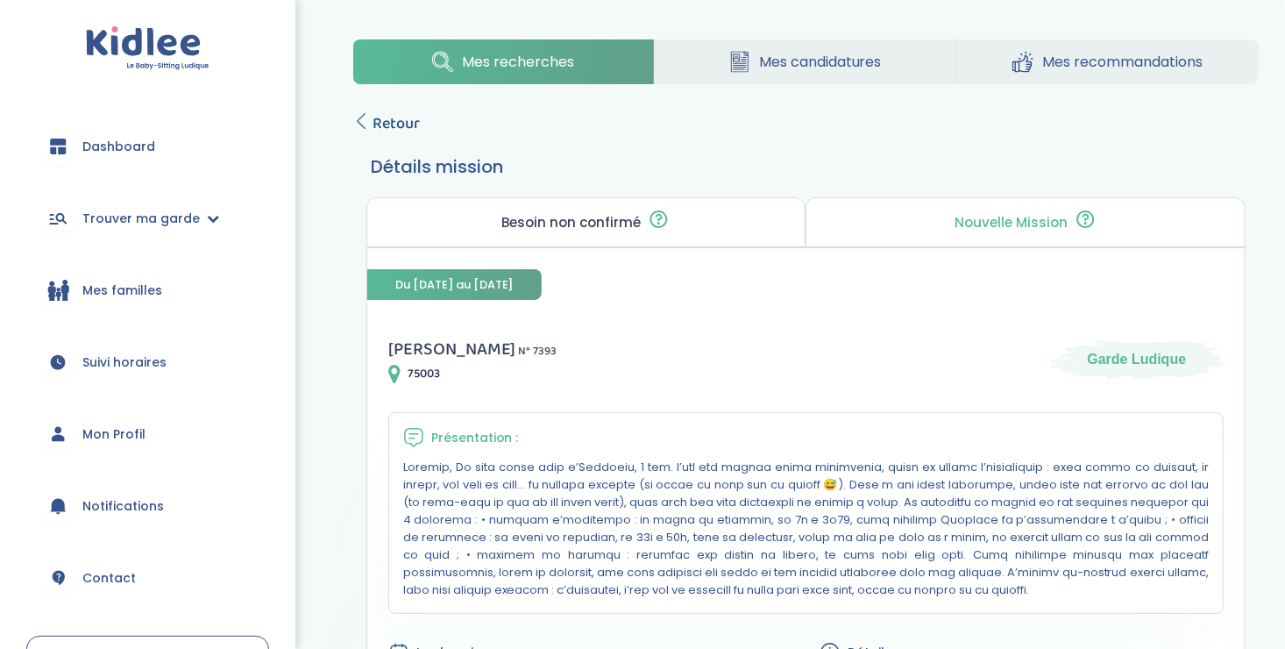
click at [362, 123] on icon at bounding box center [361, 121] width 16 height 16
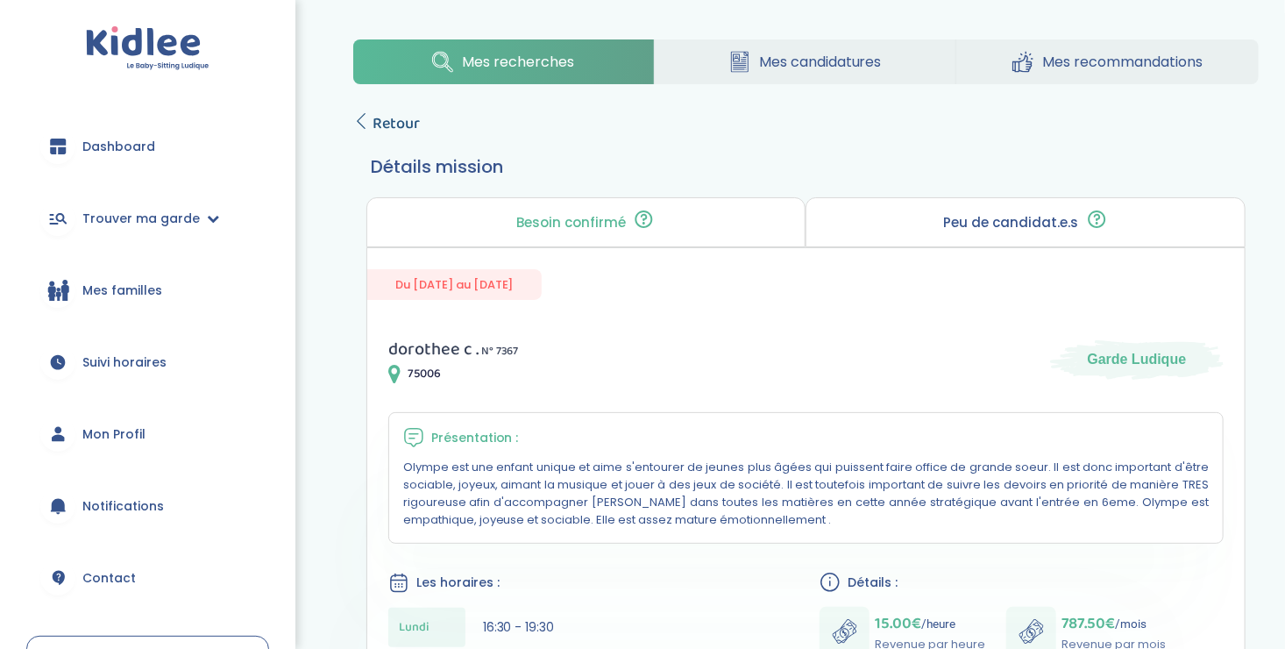
click at [369, 126] on link "Retour" at bounding box center [386, 123] width 67 height 25
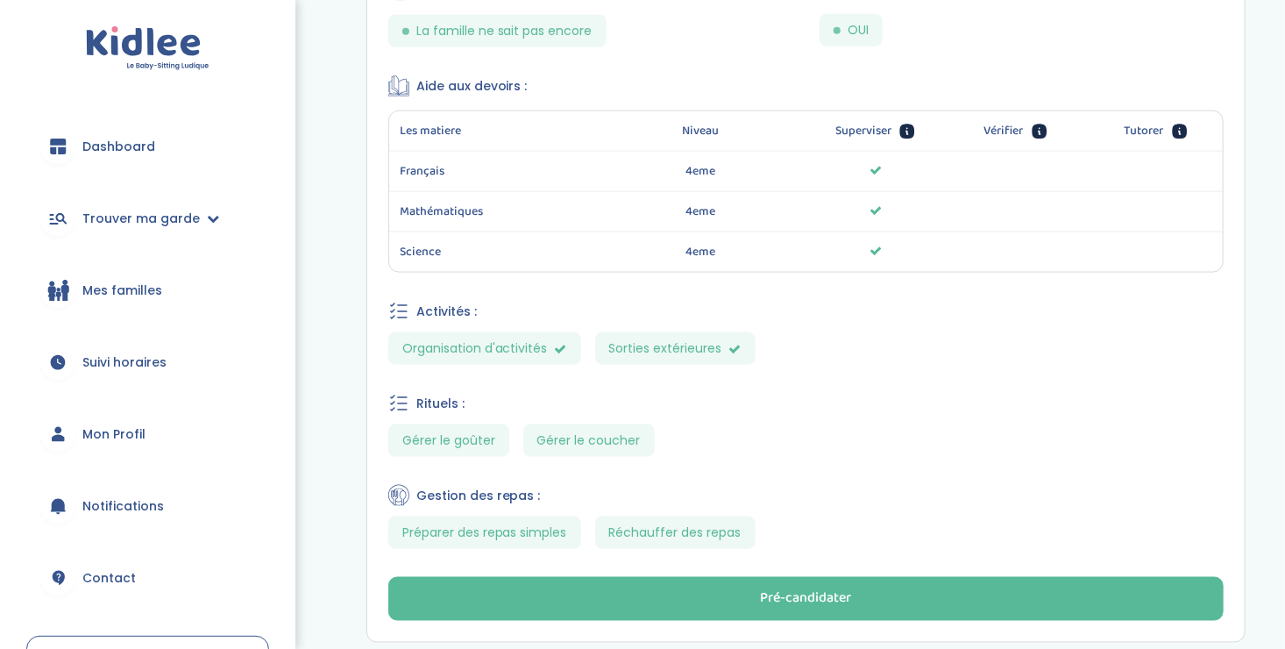
scroll to position [1022, 0]
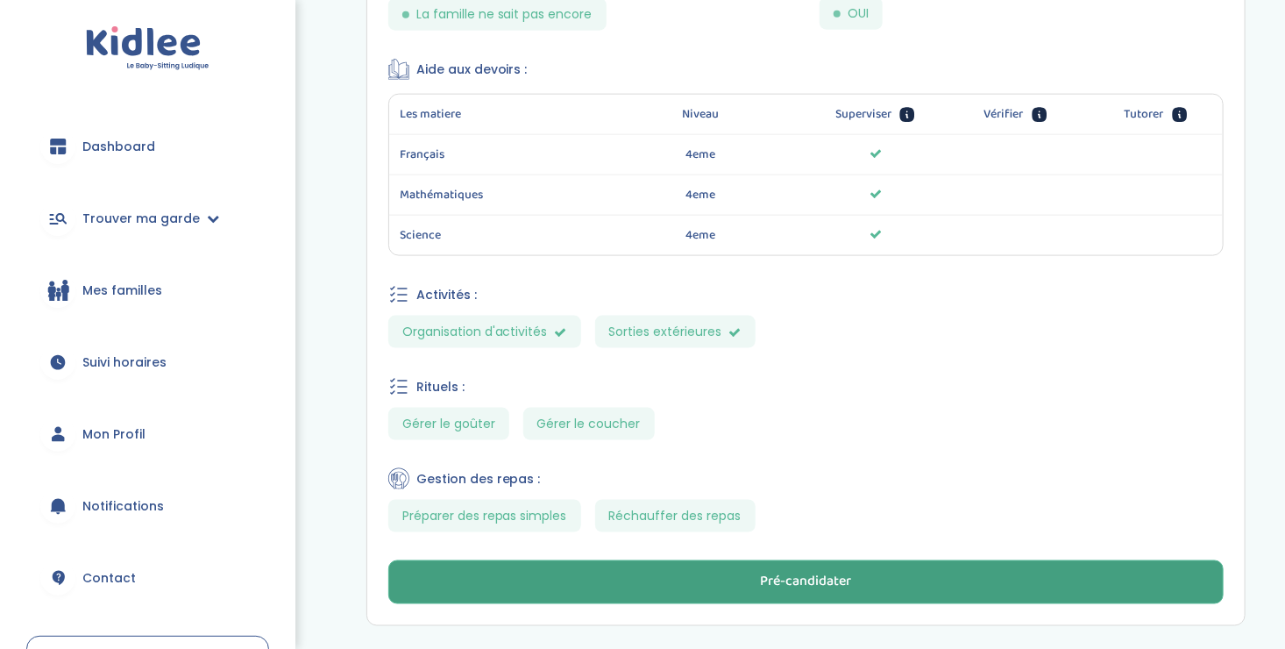
click at [751, 572] on button "Pré-candidater" at bounding box center [805, 582] width 835 height 44
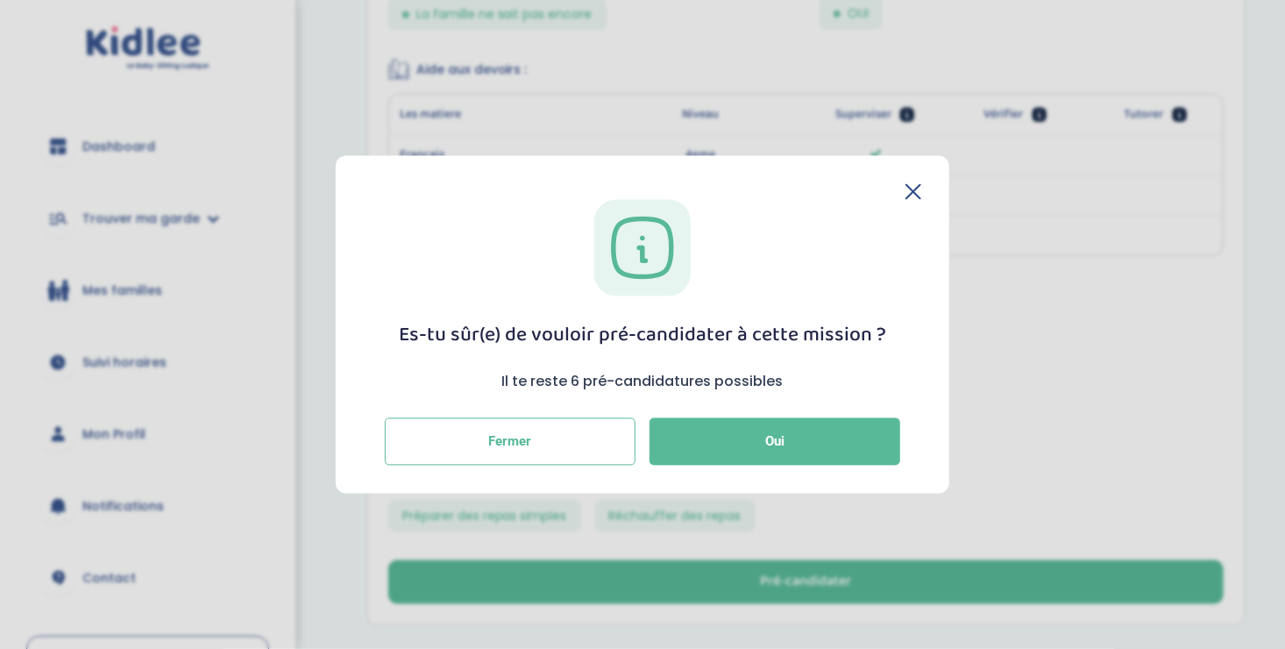
click at [1051, 391] on section "Es-tu sûr(e) de vouloir pré-candidater à cette mission ? Il te reste 6 pré-cand…" at bounding box center [642, 324] width 1285 height 649
click at [912, 184] on icon at bounding box center [913, 192] width 16 height 16
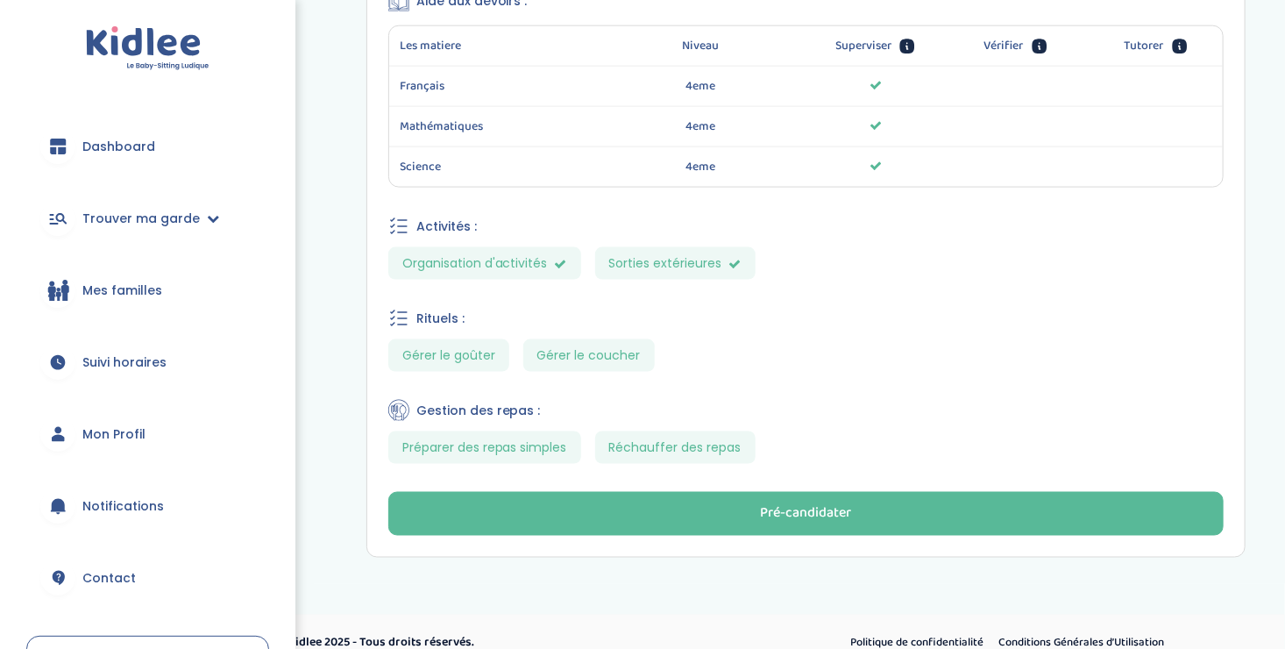
scroll to position [1093, 0]
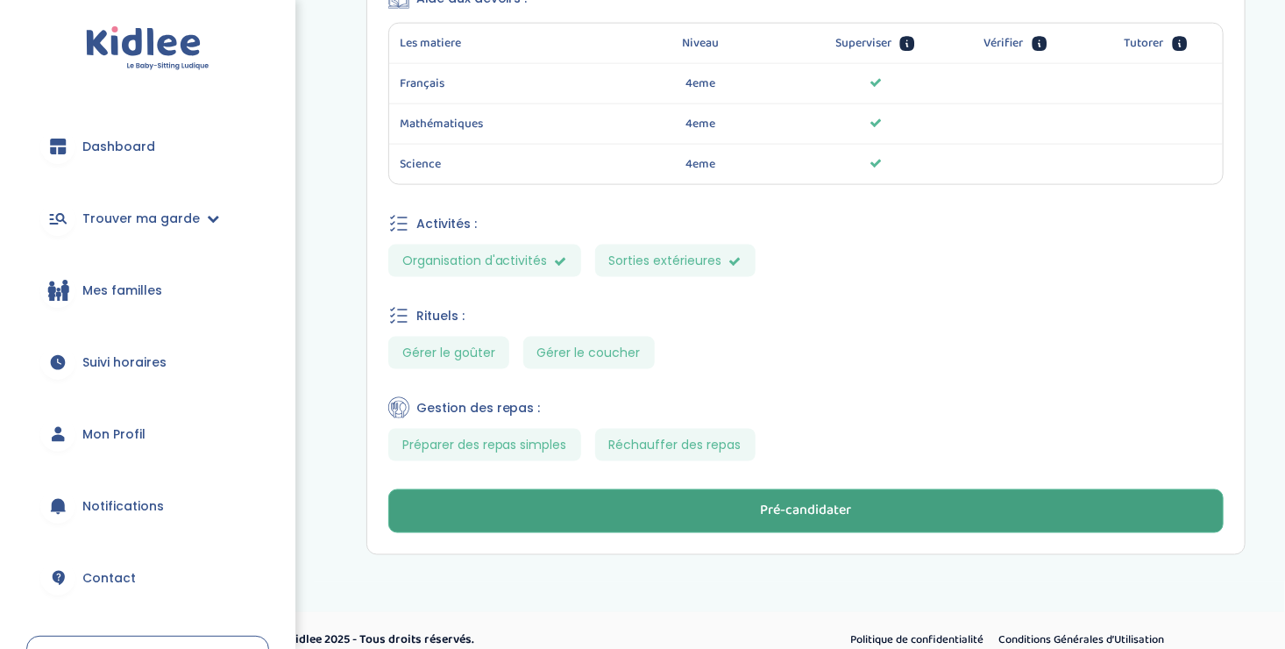
click at [762, 501] on div "Pré-candidater" at bounding box center [805, 511] width 91 height 20
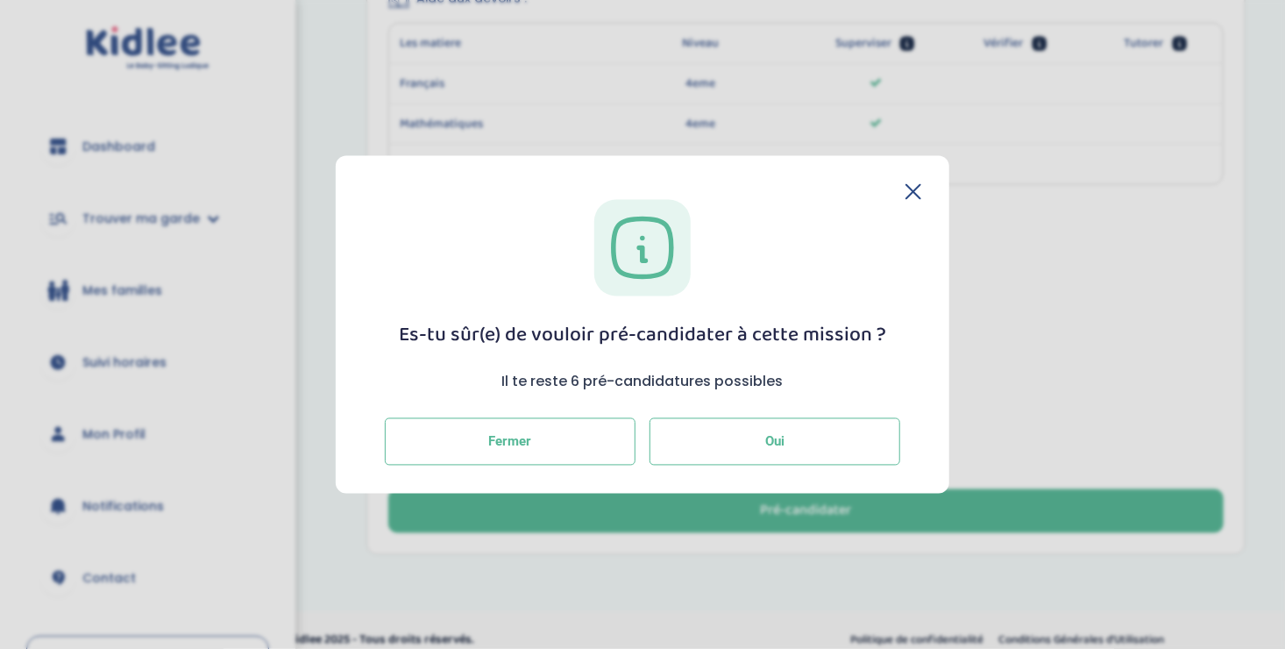
click at [750, 438] on button "Oui" at bounding box center [774, 440] width 251 height 47
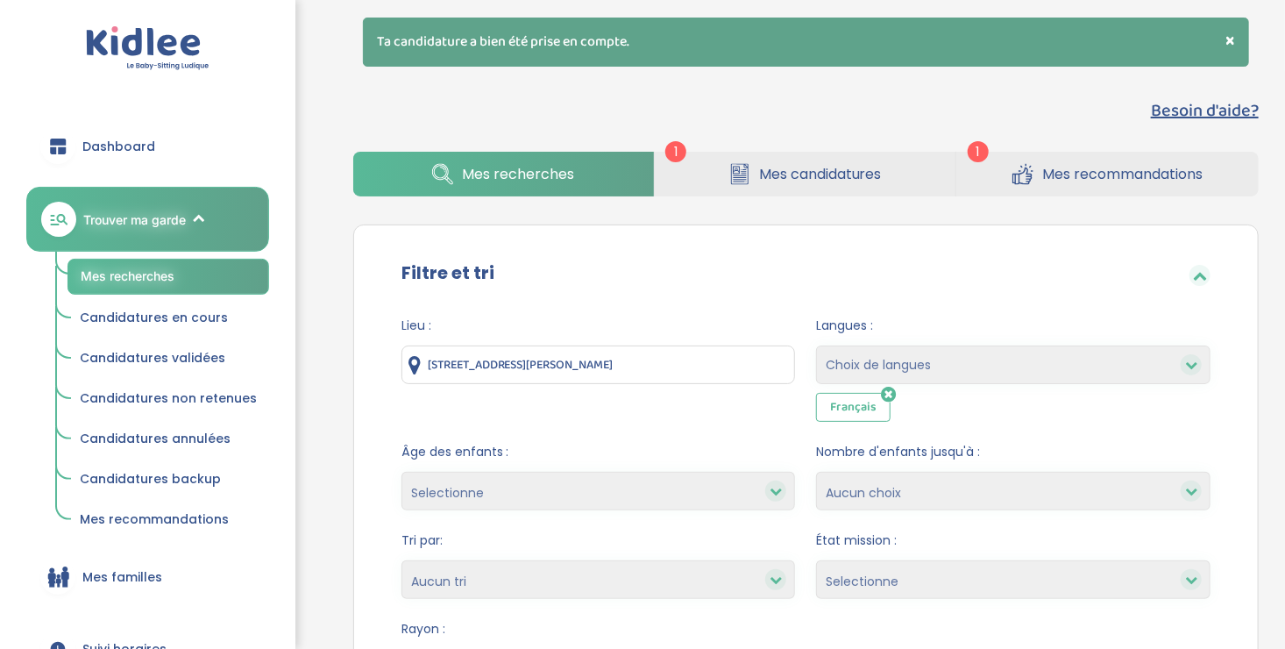
click at [719, 174] on link "Mes candidatures" at bounding box center [805, 174] width 301 height 45
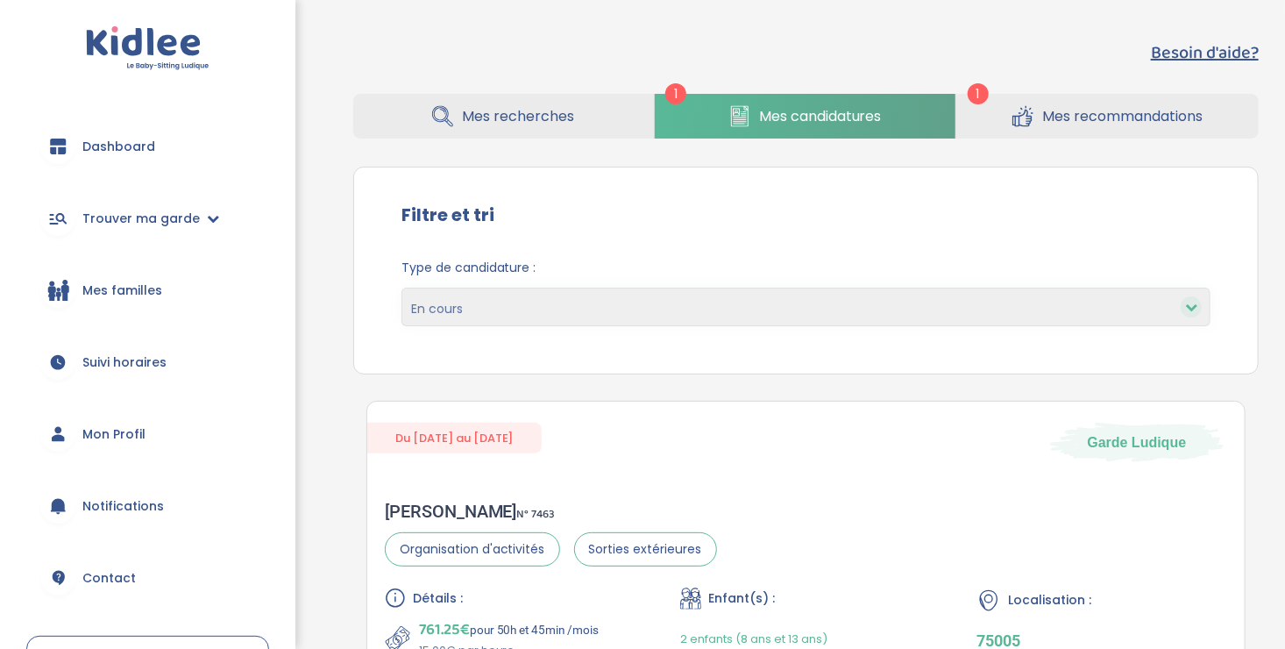
click at [1035, 109] on link "Mes recommandations" at bounding box center [1106, 116] width 301 height 45
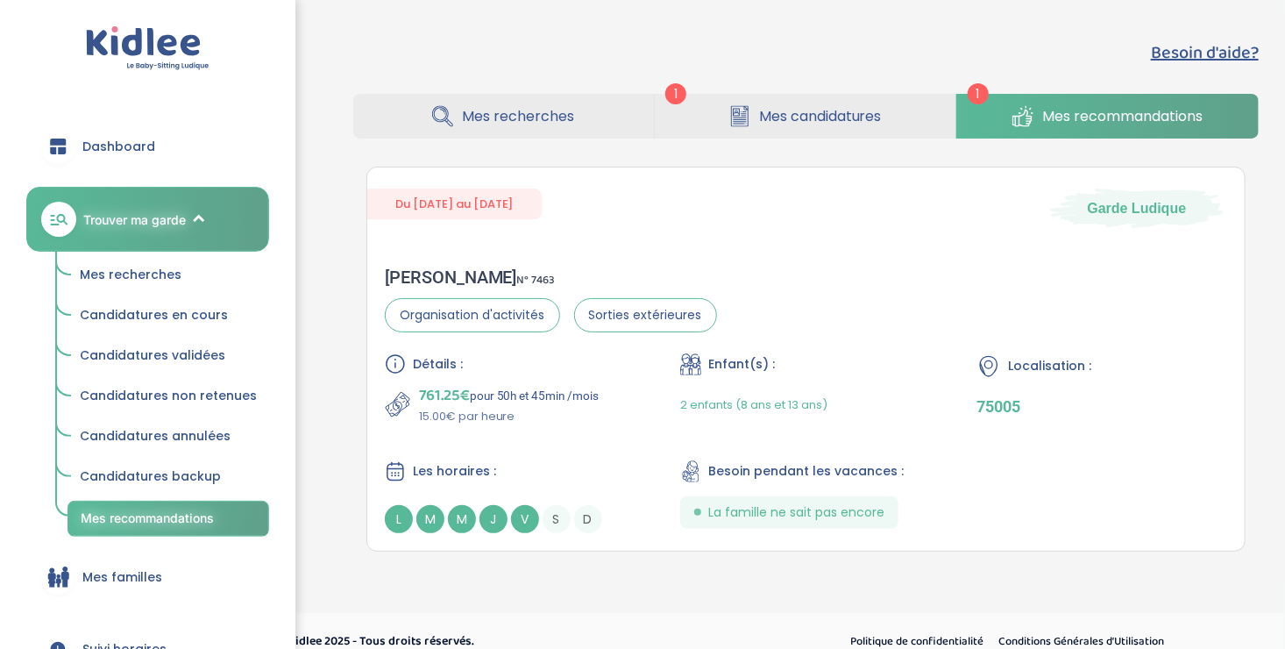
click at [526, 112] on span "Mes recherches" at bounding box center [518, 116] width 112 height 22
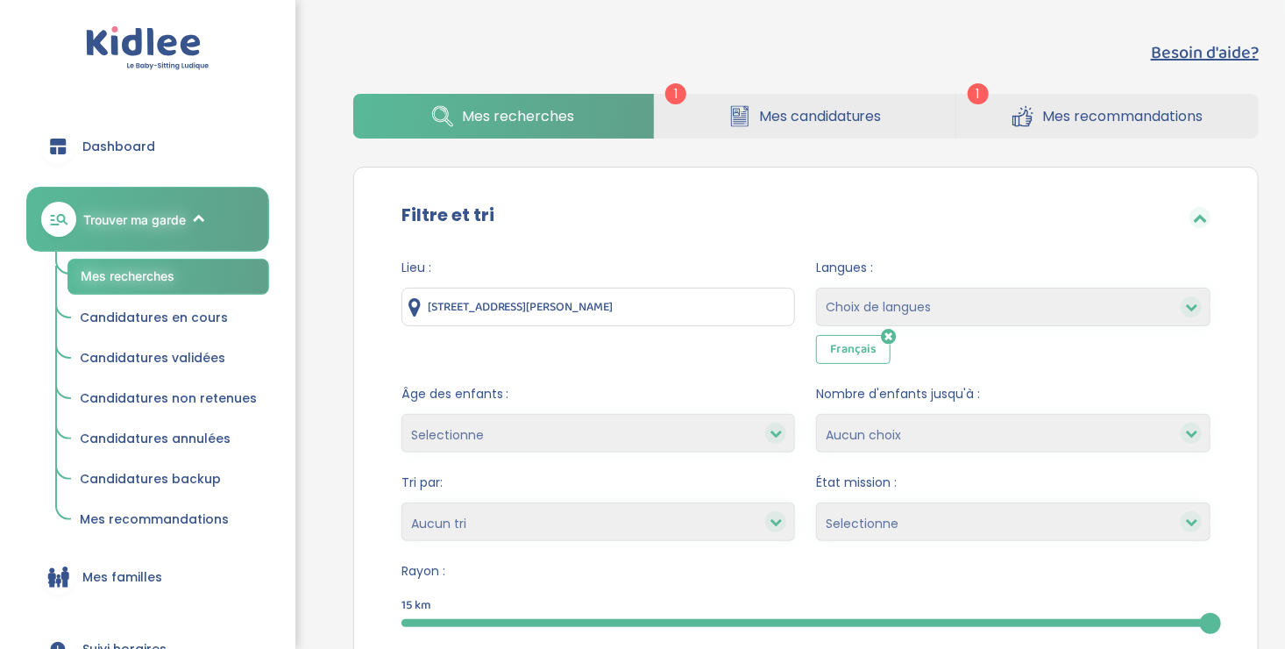
scroll to position [407, 0]
